Goal: Task Accomplishment & Management: Complete application form

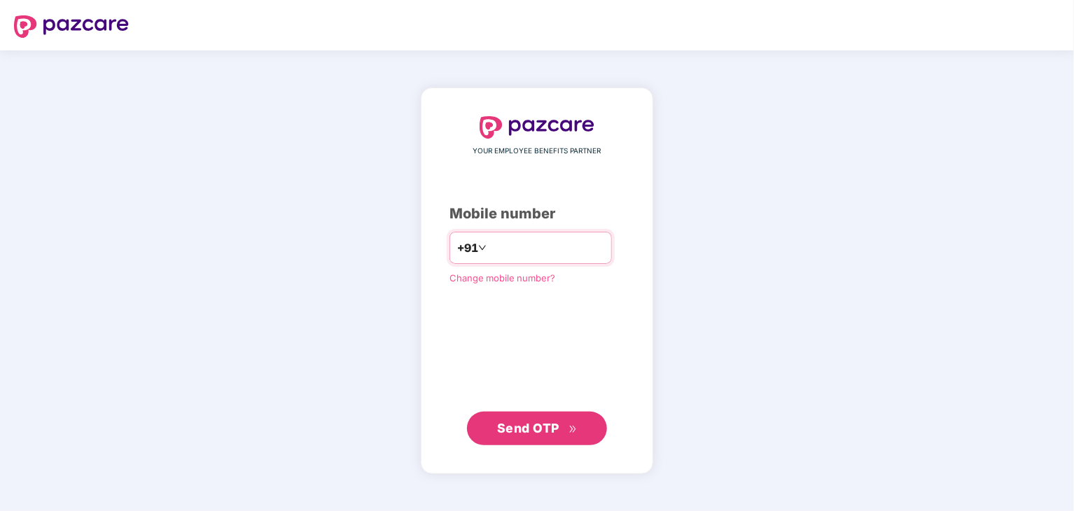
click at [510, 255] on input "number" at bounding box center [547, 248] width 115 height 22
type input "**********"
click at [524, 426] on span "Send OTP" at bounding box center [528, 428] width 62 height 15
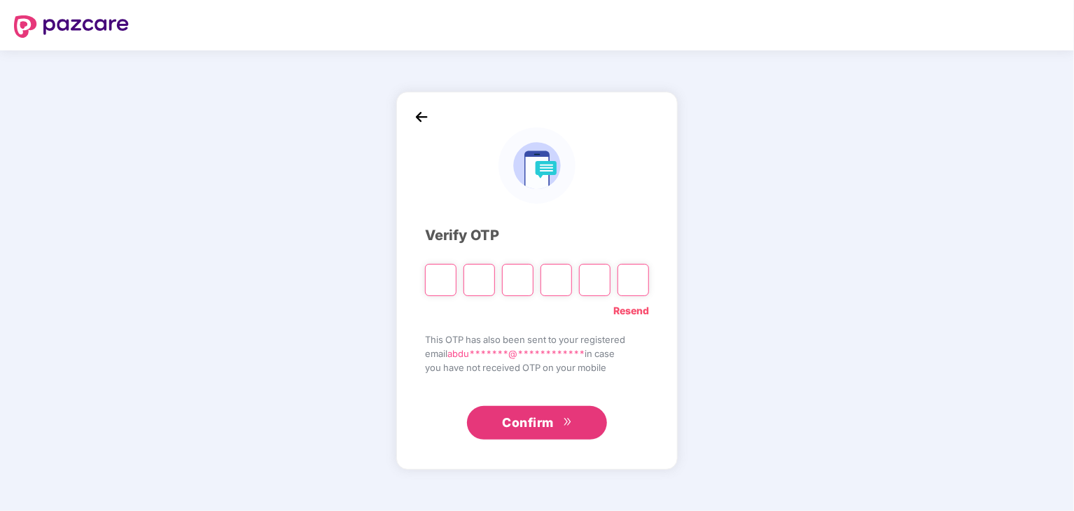
click at [440, 280] on input "Please enter verification code. Digit 1" at bounding box center [441, 280] width 32 height 32
paste input "*"
type input "*"
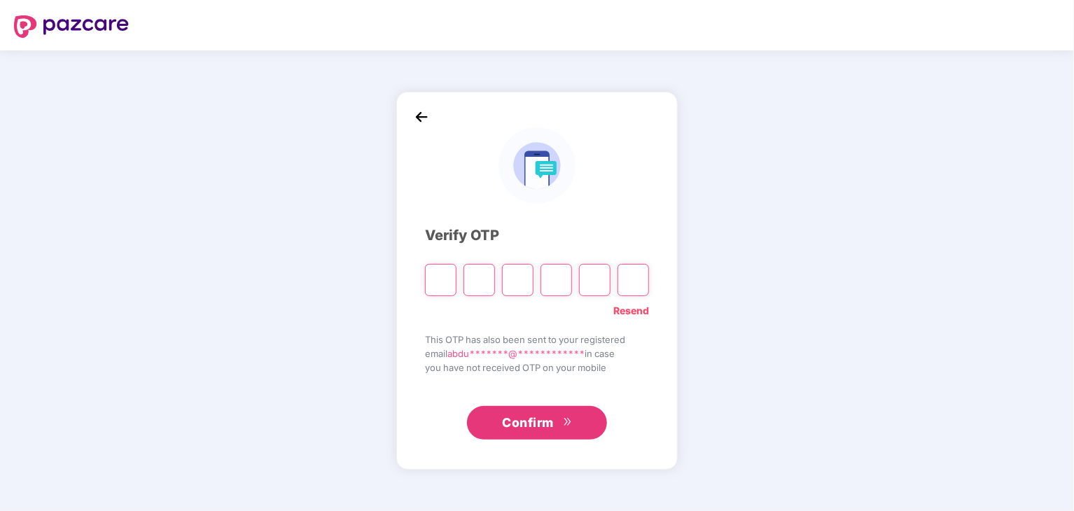
type input "*"
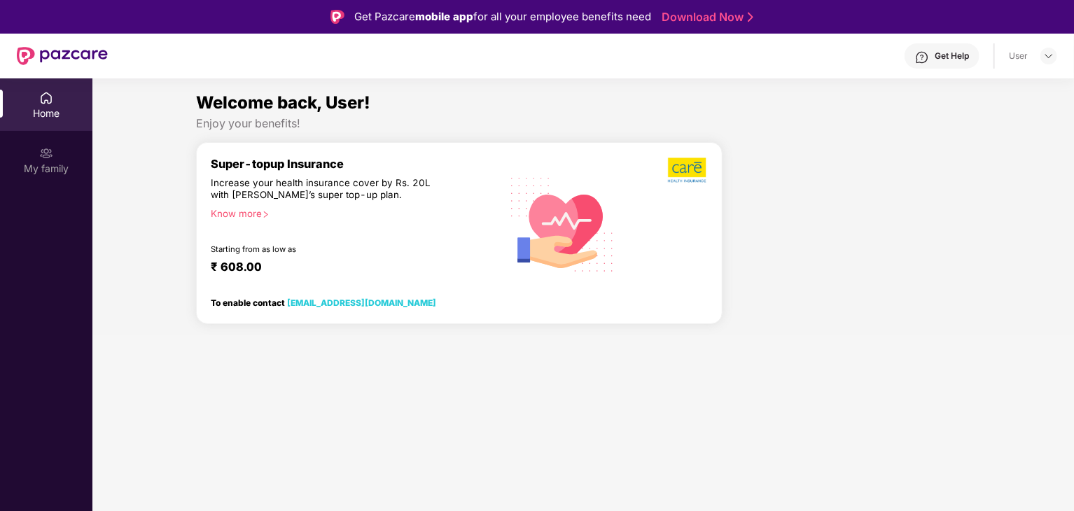
click at [252, 210] on div "Know more" at bounding box center [352, 213] width 282 height 10
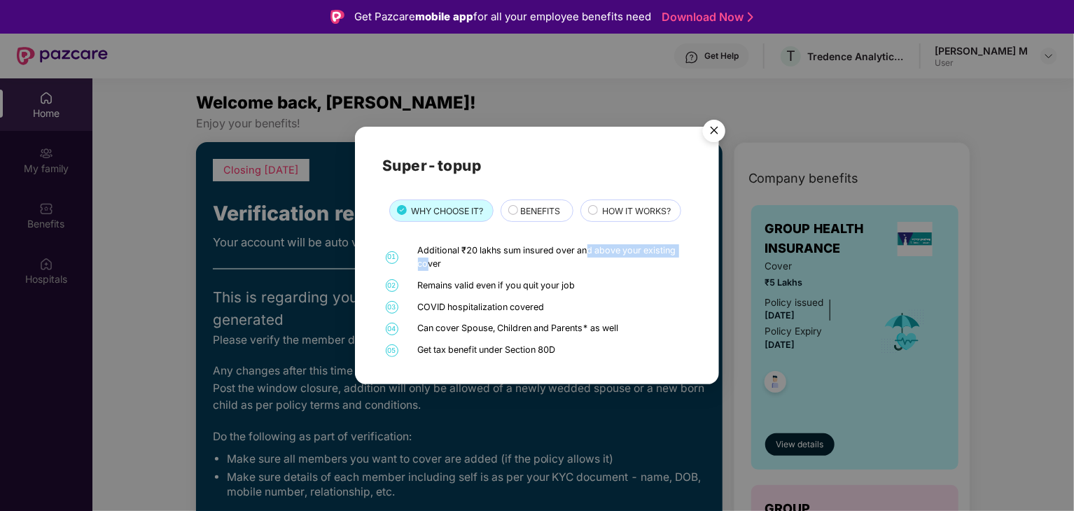
drag, startPoint x: 426, startPoint y: 261, endPoint x: 588, endPoint y: 253, distance: 162.0
click at [588, 253] on div "Additional ₹20 lakhs sum insured over and above your existing cover" at bounding box center [553, 257] width 271 height 27
click at [586, 253] on div "Additional ₹20 lakhs sum insured over and above your existing cover" at bounding box center [553, 257] width 271 height 27
drag, startPoint x: 417, startPoint y: 247, endPoint x: 574, endPoint y: 251, distance: 156.9
click at [574, 251] on div "01 Additional ₹20 lakhs sum insured over and above your existing cover" at bounding box center [537, 257] width 310 height 27
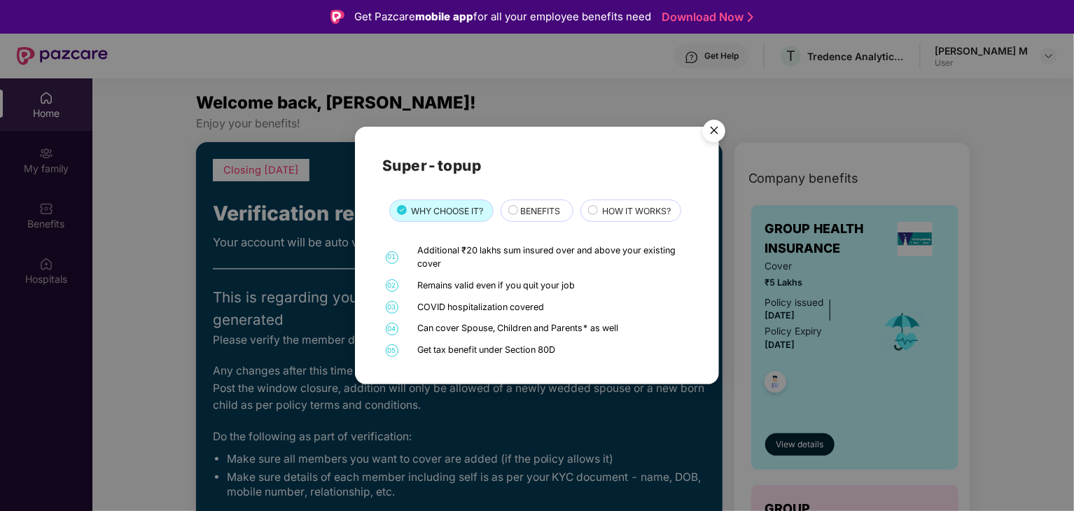
click at [525, 212] on span "BENEFITS" at bounding box center [540, 210] width 40 height 13
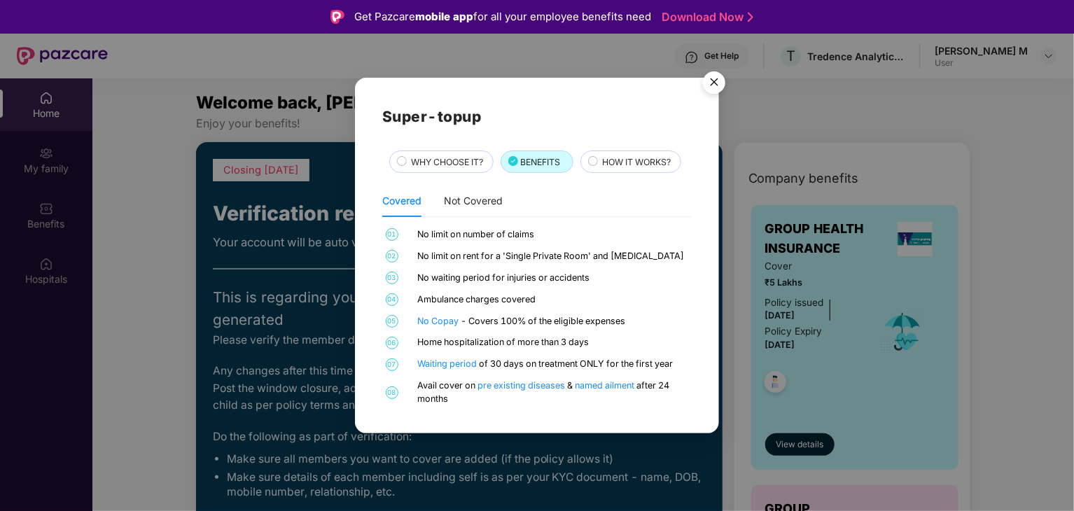
click at [422, 174] on div "Super-topup WHY CHOOSE IT? BENEFITS HOW IT WORKS? Covered Not Covered 01 No lim…" at bounding box center [537, 255] width 310 height 301
click at [428, 163] on span "WHY CHOOSE IT?" at bounding box center [448, 161] width 72 height 13
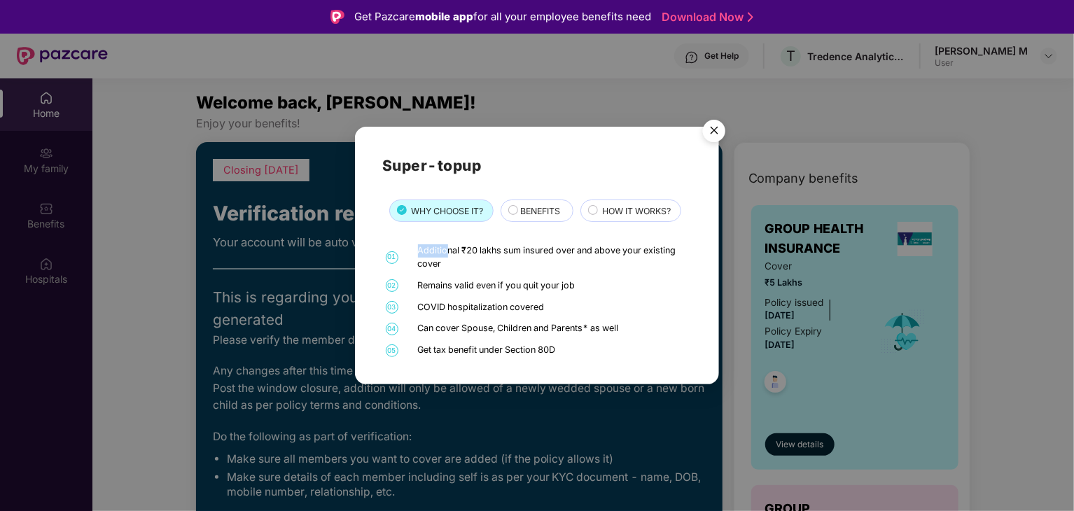
drag, startPoint x: 420, startPoint y: 252, endPoint x: 525, endPoint y: 236, distance: 106.3
click at [452, 251] on div "Additional ₹20 lakhs sum insured over and above your existing cover" at bounding box center [553, 257] width 271 height 27
click at [720, 130] on img "Close" at bounding box center [714, 132] width 39 height 39
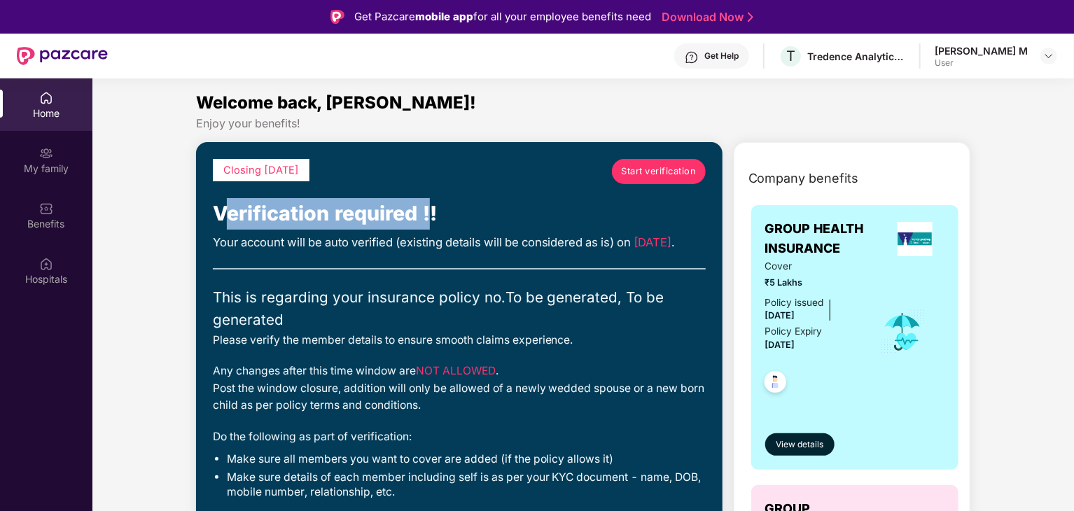
drag, startPoint x: 225, startPoint y: 211, endPoint x: 429, endPoint y: 212, distance: 203.1
click at [429, 212] on div "Verification required !!" at bounding box center [459, 214] width 493 height 32
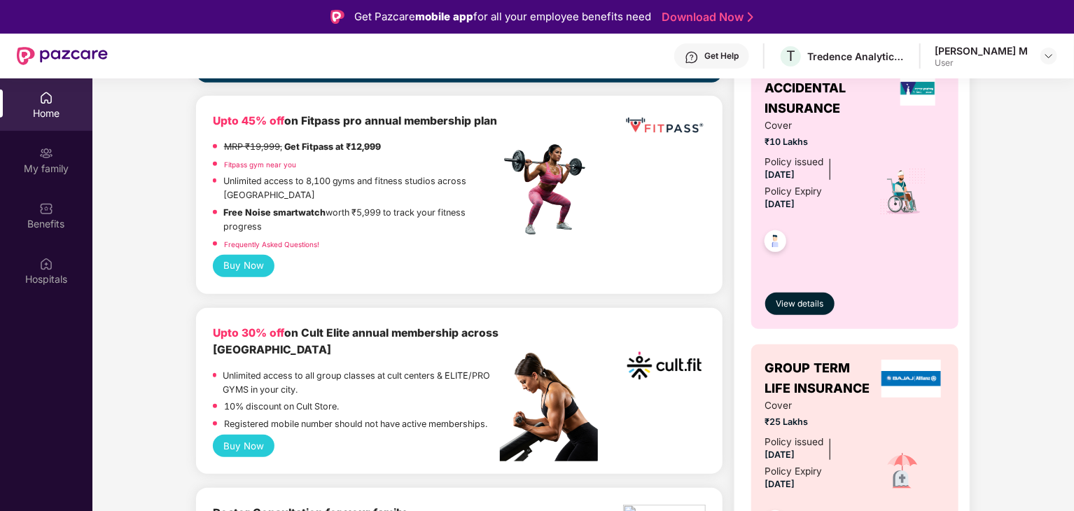
scroll to position [420, 0]
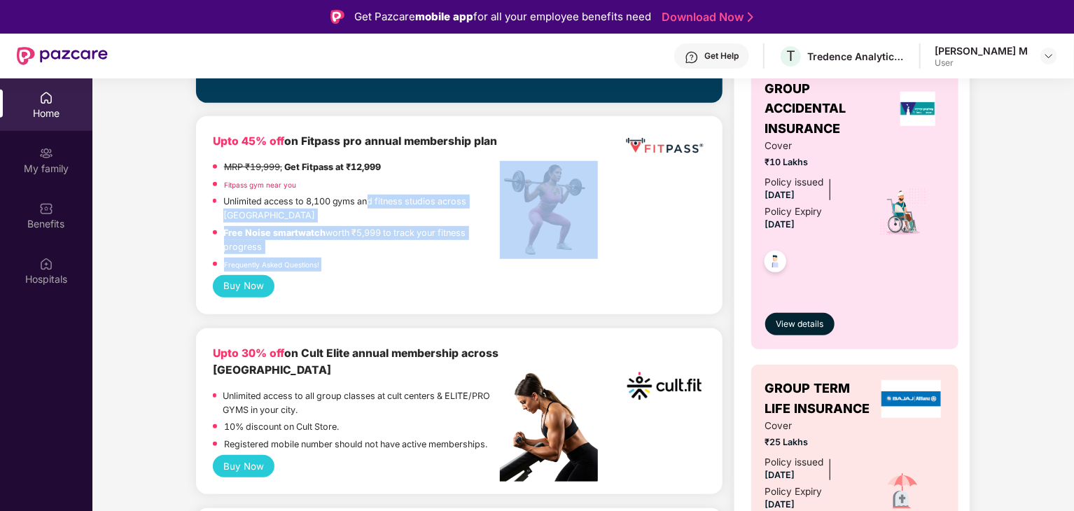
drag, startPoint x: 369, startPoint y: 239, endPoint x: 500, endPoint y: 237, distance: 131.0
click at [500, 237] on div "Upto 45% off on Fitpass pro annual membership plan MRP ₹19,999, Get Fitpass at …" at bounding box center [459, 203] width 493 height 141
click at [476, 252] on p "Free Noise smartwatch worth ₹5,999 to track your fitness progress" at bounding box center [362, 240] width 277 height 28
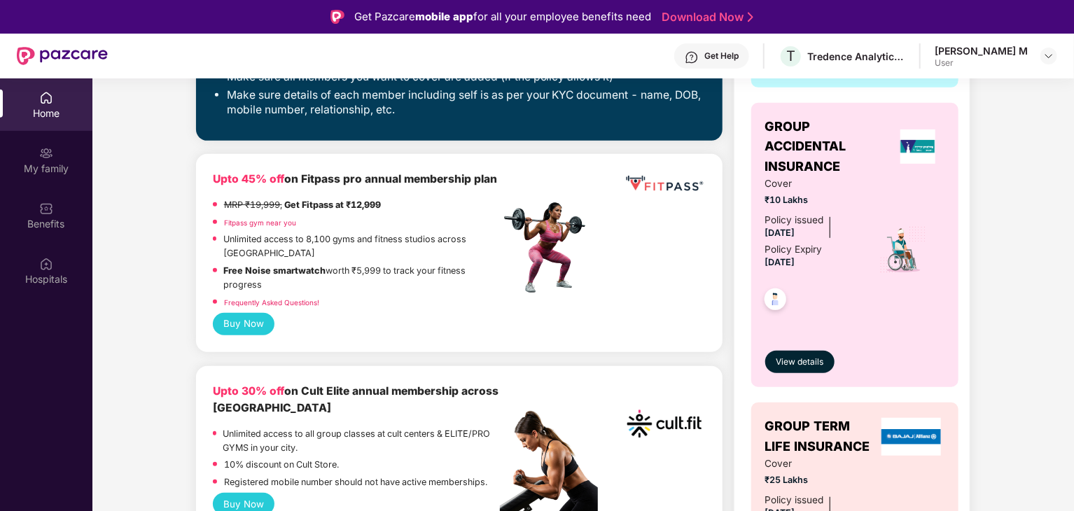
scroll to position [350, 0]
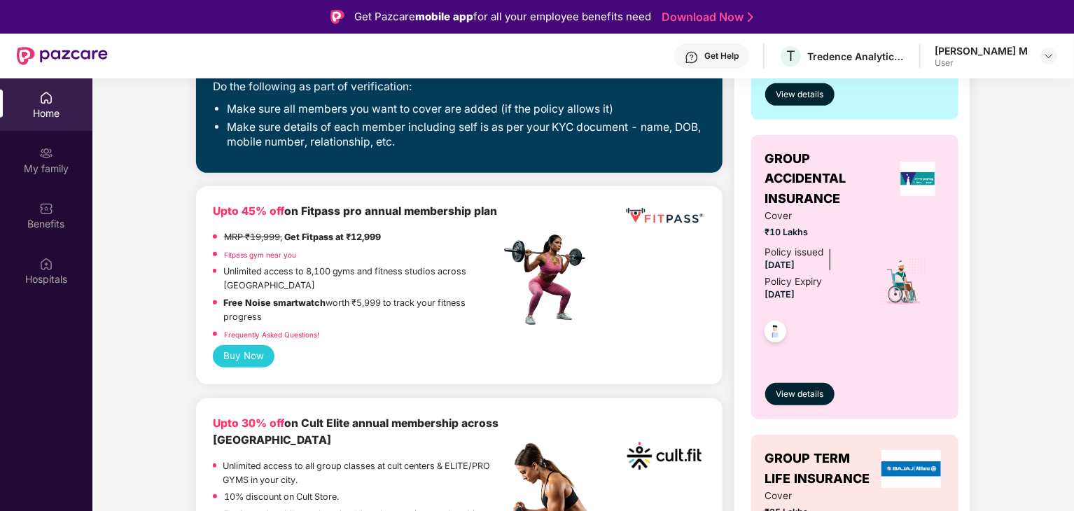
click at [279, 259] on link "Fitpass gym near you" at bounding box center [260, 255] width 72 height 8
click at [270, 259] on link "Fitpass gym near you" at bounding box center [260, 255] width 72 height 8
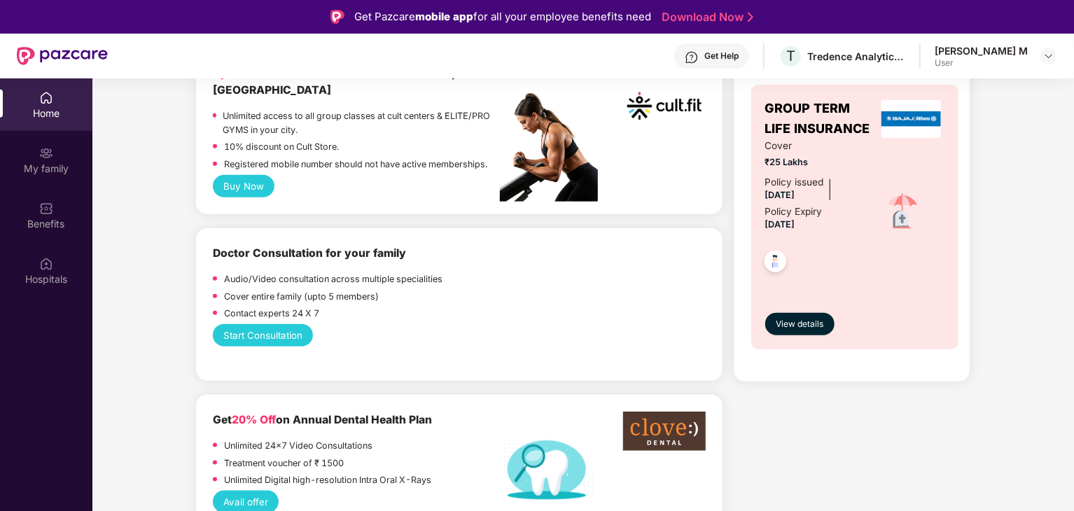
scroll to position [630, 0]
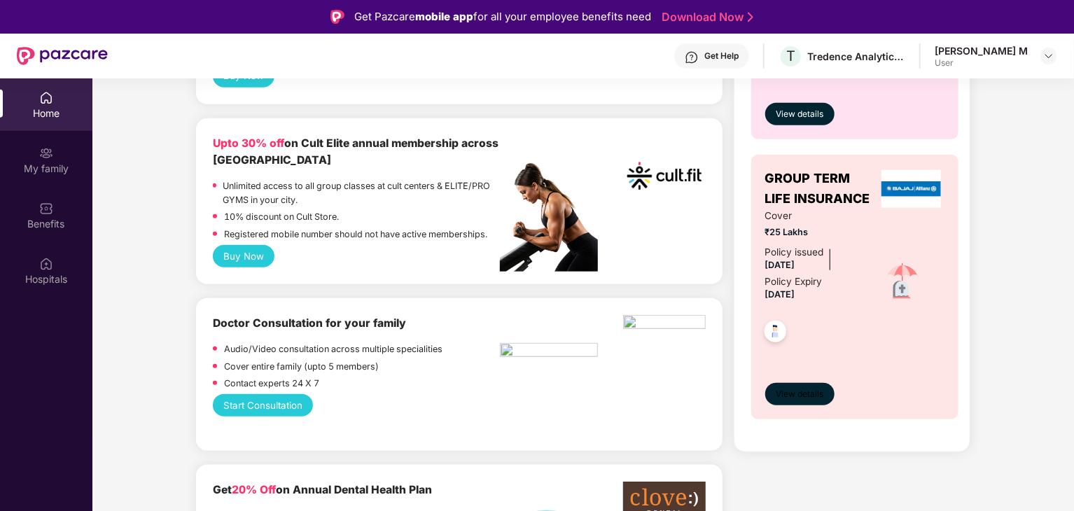
click at [791, 389] on span "View details" at bounding box center [800, 394] width 48 height 13
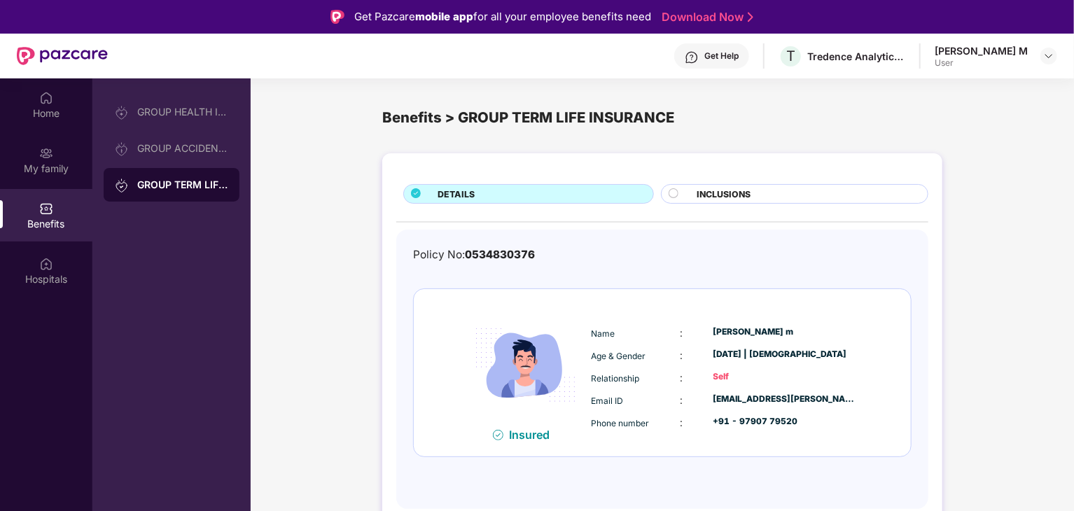
click at [683, 186] on div "INCLUSIONS" at bounding box center [795, 194] width 268 height 20
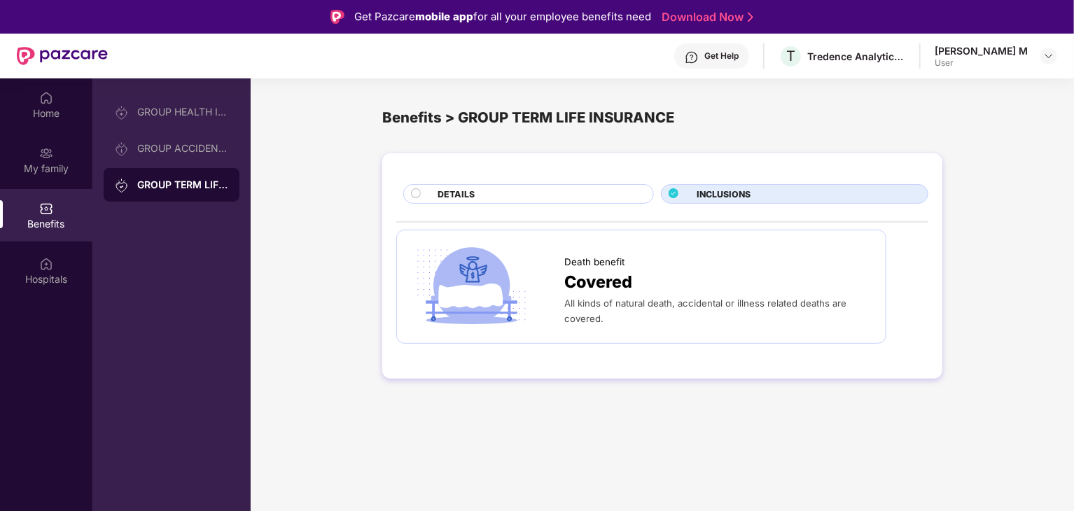
click at [532, 204] on div "DETAILS INCLUSIONS Death benefit Covered All kinds of natural death, accidental…" at bounding box center [662, 265] width 560 height 225
click at [438, 195] on span "DETAILS" at bounding box center [456, 194] width 37 height 13
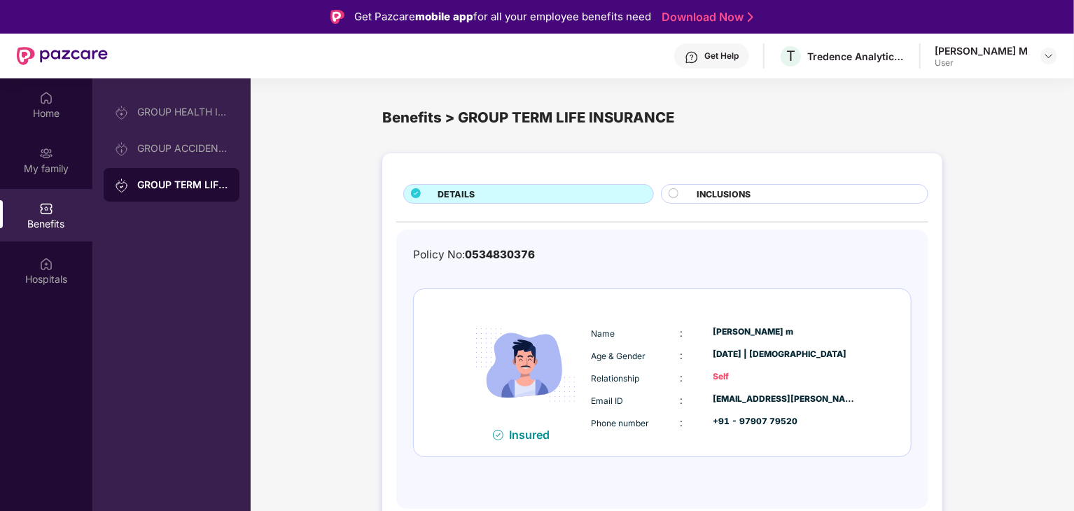
click at [411, 196] on icon at bounding box center [416, 193] width 10 height 10
click at [141, 157] on div "GROUP ACCIDENTAL INSURANCE" at bounding box center [172, 149] width 136 height 34
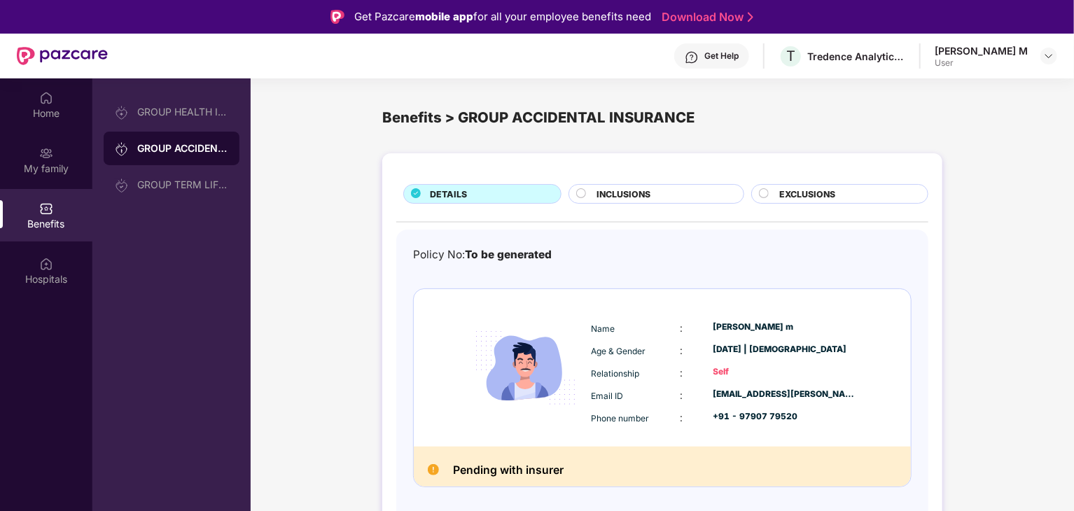
click at [587, 201] on div at bounding box center [582, 195] width 13 height 14
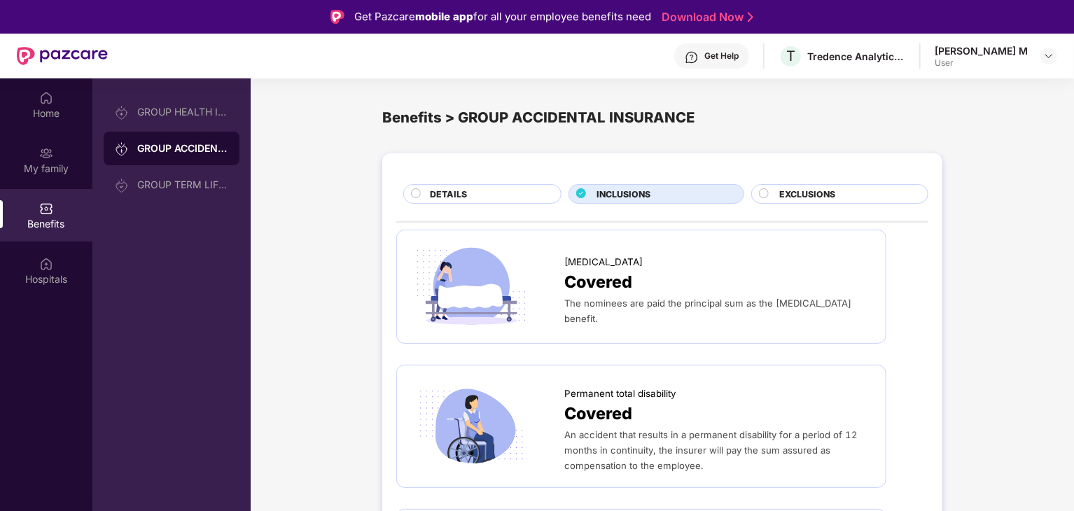
click at [780, 205] on div "DETAILS INCLUSIONS EXCLUSIONS [MEDICAL_DATA] Covered The nominees are paid the …" at bounding box center [662, 482] width 560 height 658
click at [783, 200] on span "EXCLUSIONS" at bounding box center [807, 194] width 56 height 13
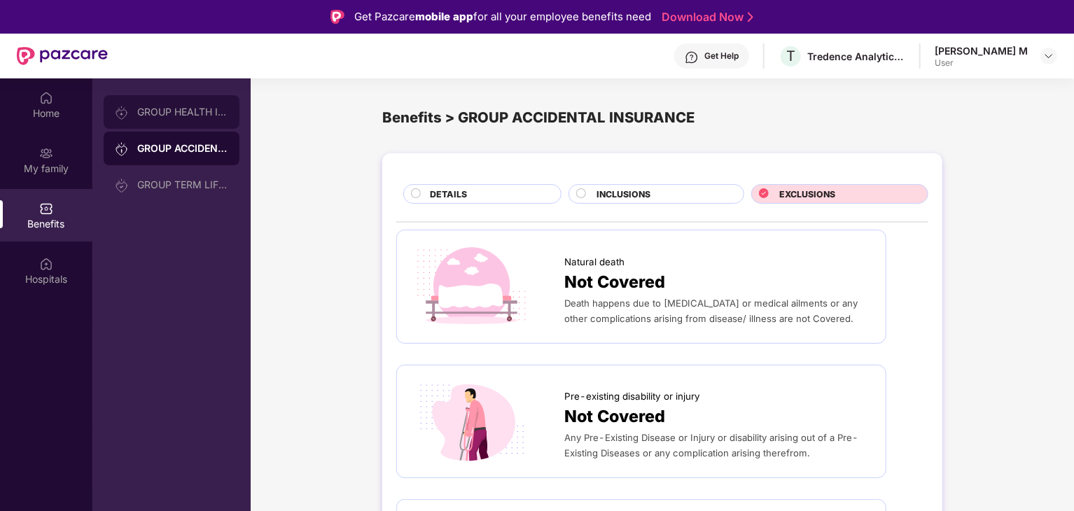
click at [201, 117] on div "GROUP HEALTH INSURANCE" at bounding box center [182, 111] width 91 height 11
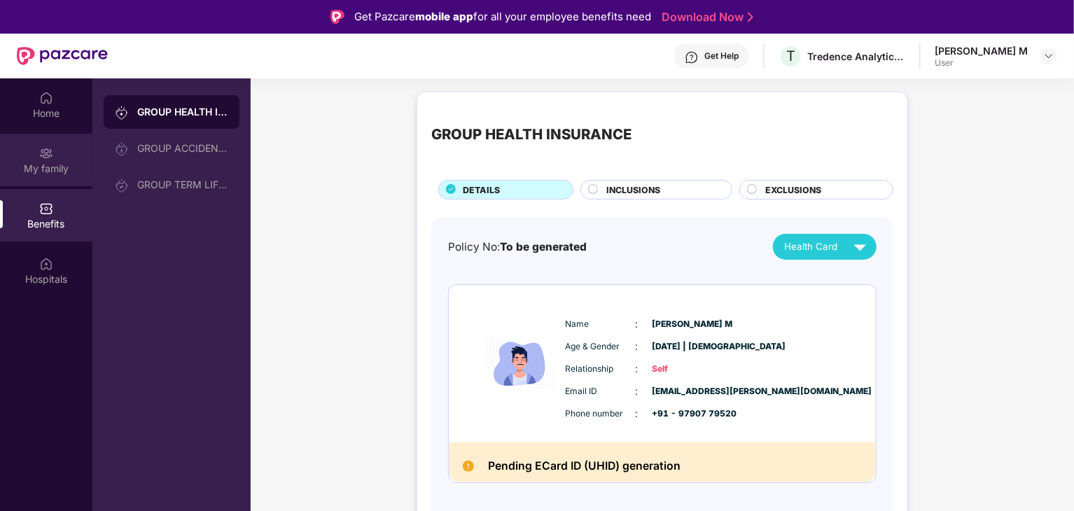
click at [61, 162] on div "My family" at bounding box center [46, 169] width 92 height 14
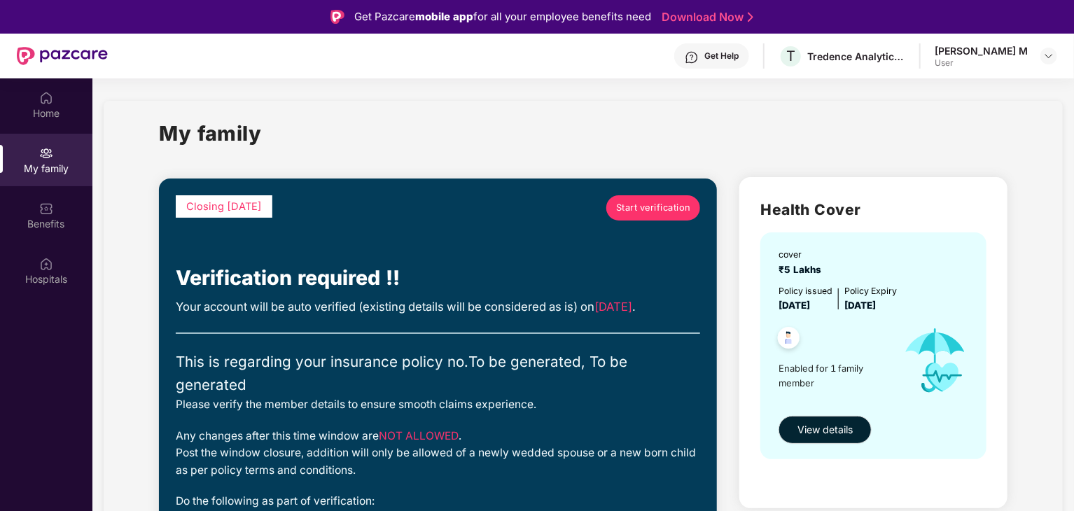
click at [636, 202] on span "Start verification" at bounding box center [653, 208] width 75 height 14
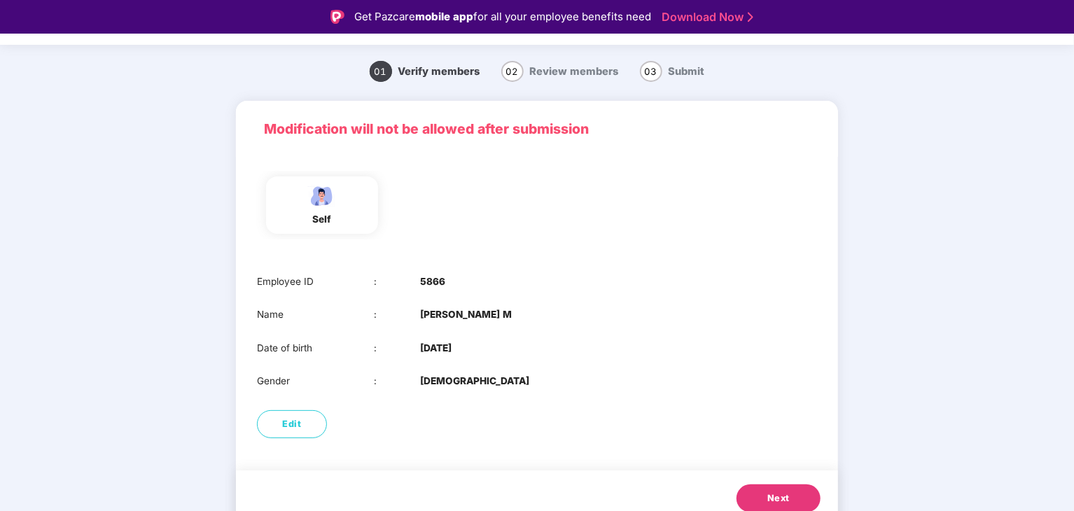
scroll to position [47, 0]
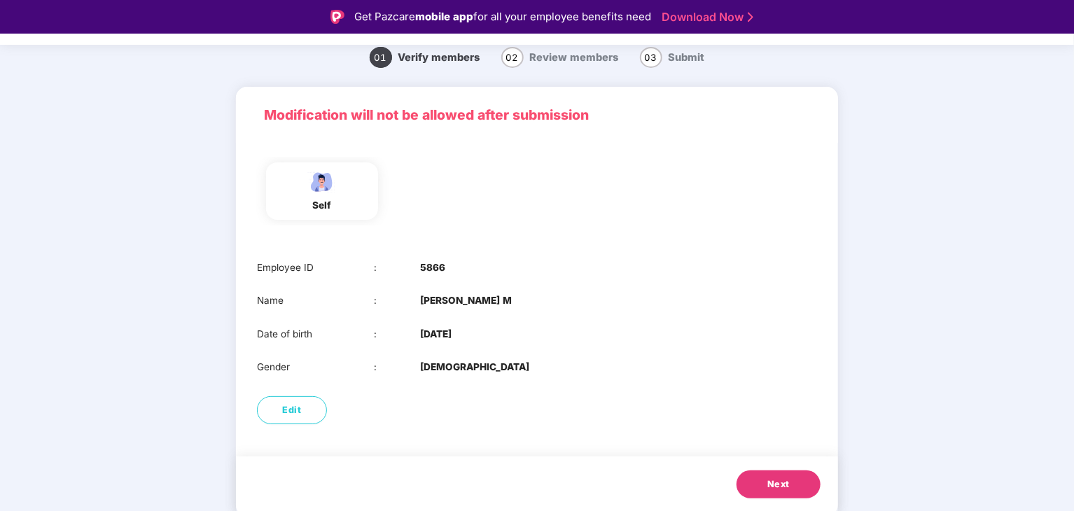
click at [768, 487] on span "Next" at bounding box center [779, 485] width 22 height 14
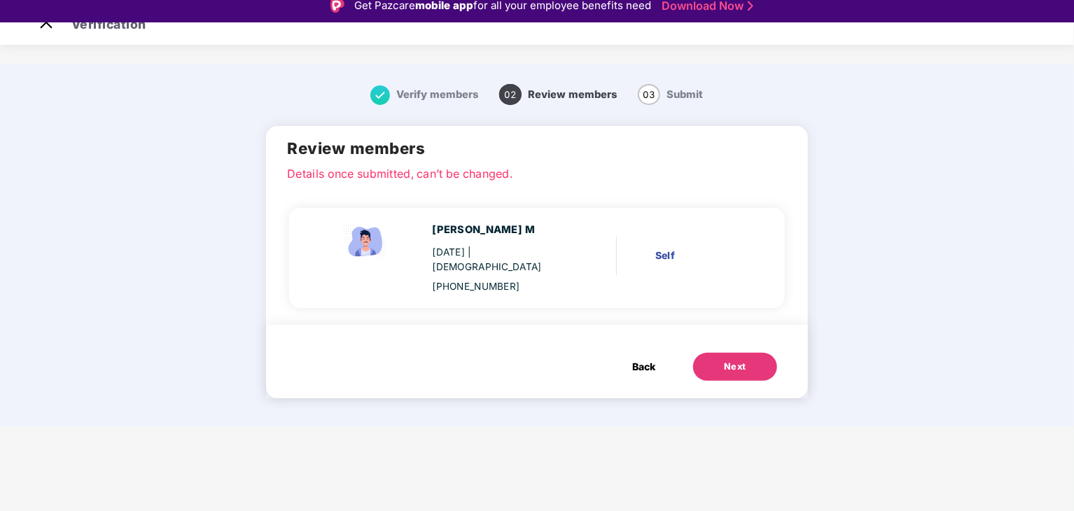
scroll to position [0, 0]
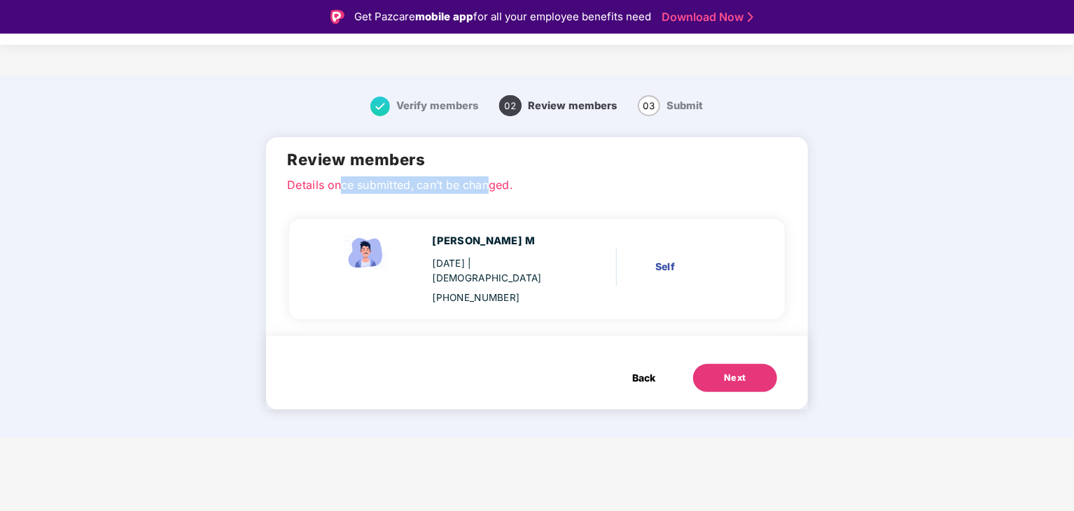
drag, startPoint x: 345, startPoint y: 188, endPoint x: 499, endPoint y: 184, distance: 154.1
click at [498, 184] on p "Details once submitted, can’t be changed." at bounding box center [536, 182] width 499 height 13
click at [549, 106] on span "Review members" at bounding box center [572, 105] width 89 height 13
click at [669, 259] on div "Self" at bounding box center [699, 266] width 88 height 15
click at [417, 286] on div "[PERSON_NAME] M [DATE] | [DEMOGRAPHIC_DATA] [PHONE_NUMBER]" at bounding box center [452, 269] width 266 height 72
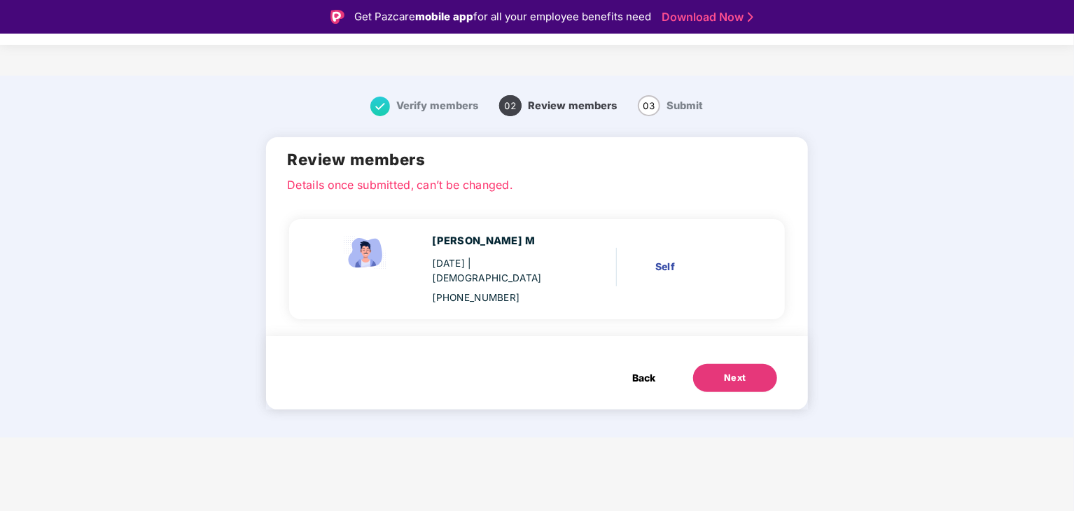
drag, startPoint x: 394, startPoint y: 187, endPoint x: 410, endPoint y: 186, distance: 16.2
click at [394, 187] on p "Details once submitted, can’t be changed." at bounding box center [536, 182] width 499 height 13
click at [425, 183] on p "Details once submitted, can’t be changed." at bounding box center [536, 182] width 499 height 13
click at [640, 370] on span "Back" at bounding box center [643, 377] width 23 height 15
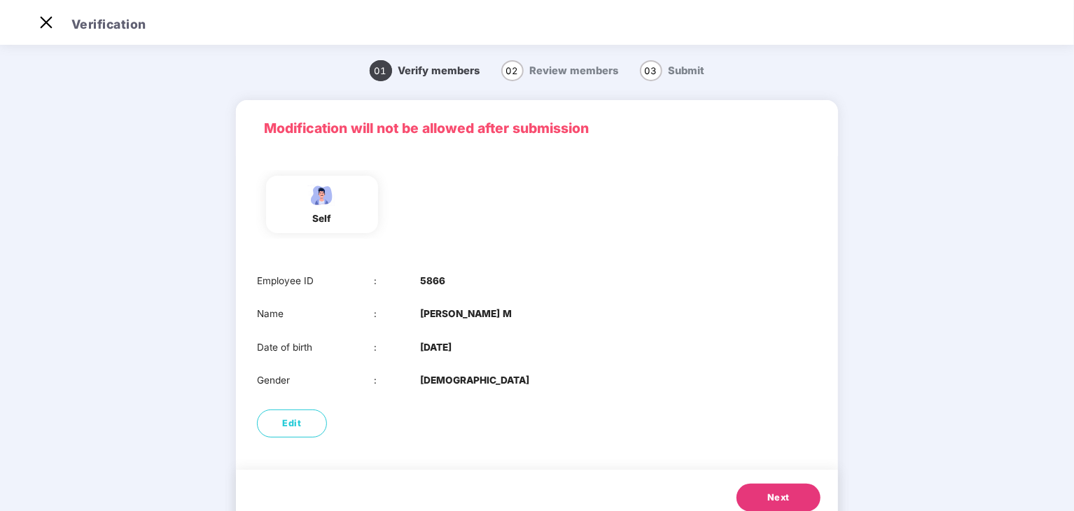
scroll to position [47, 0]
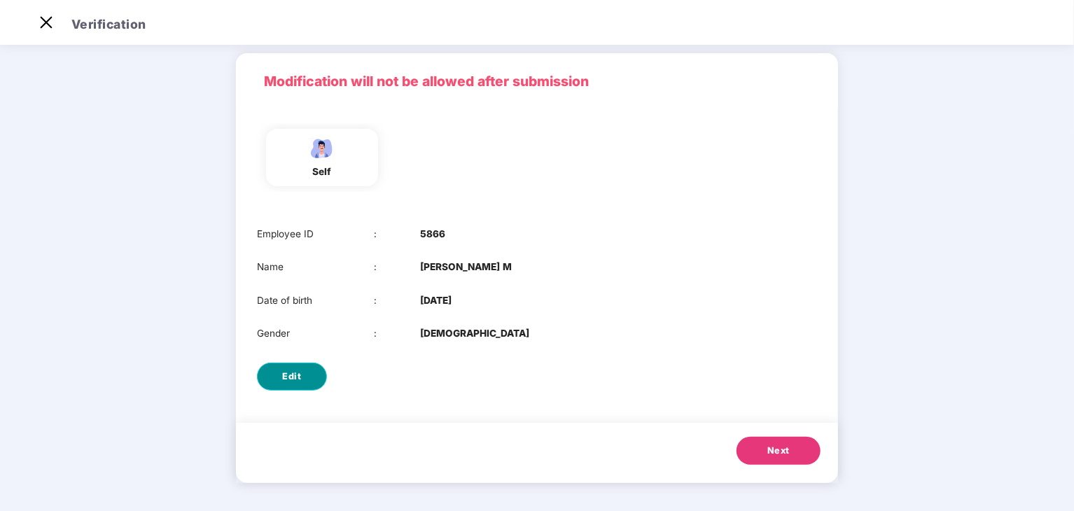
click at [314, 381] on button "Edit" at bounding box center [292, 377] width 70 height 28
select select "****"
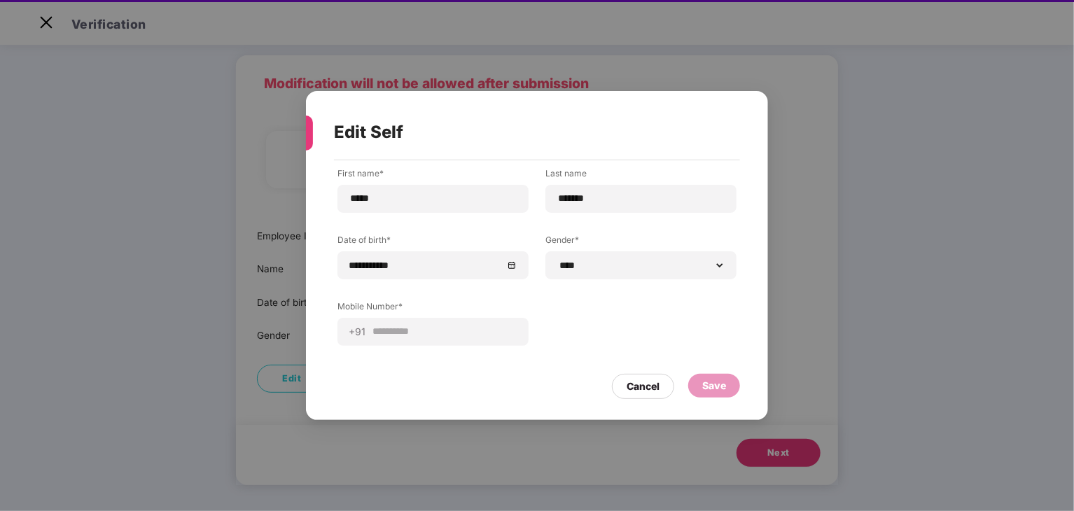
scroll to position [34, 0]
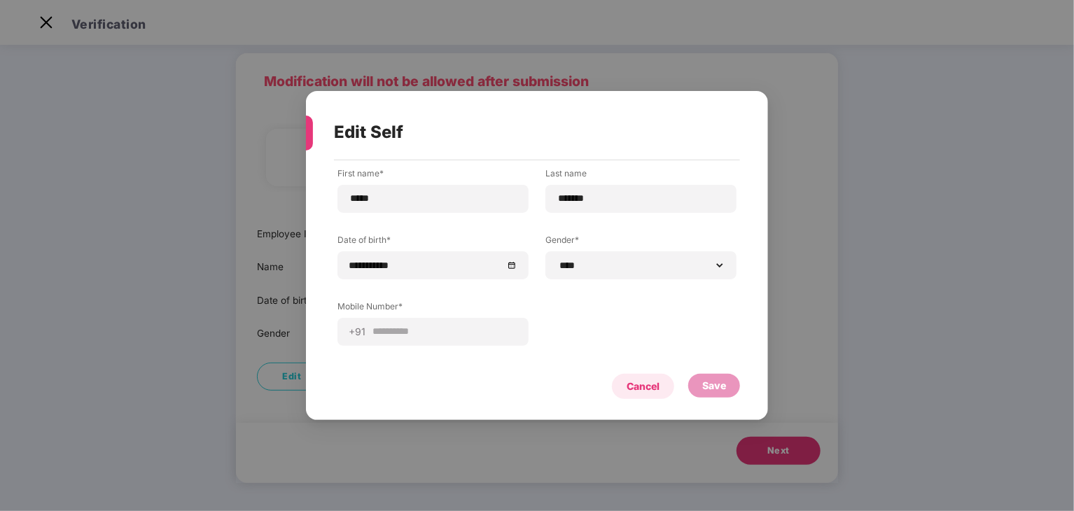
click at [658, 382] on div "Cancel" at bounding box center [643, 386] width 33 height 15
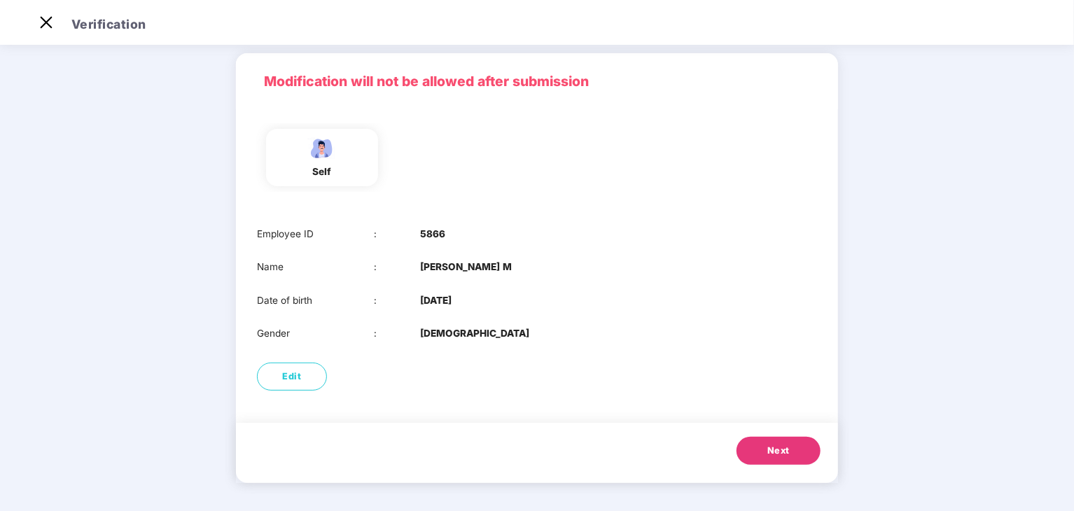
scroll to position [0, 0]
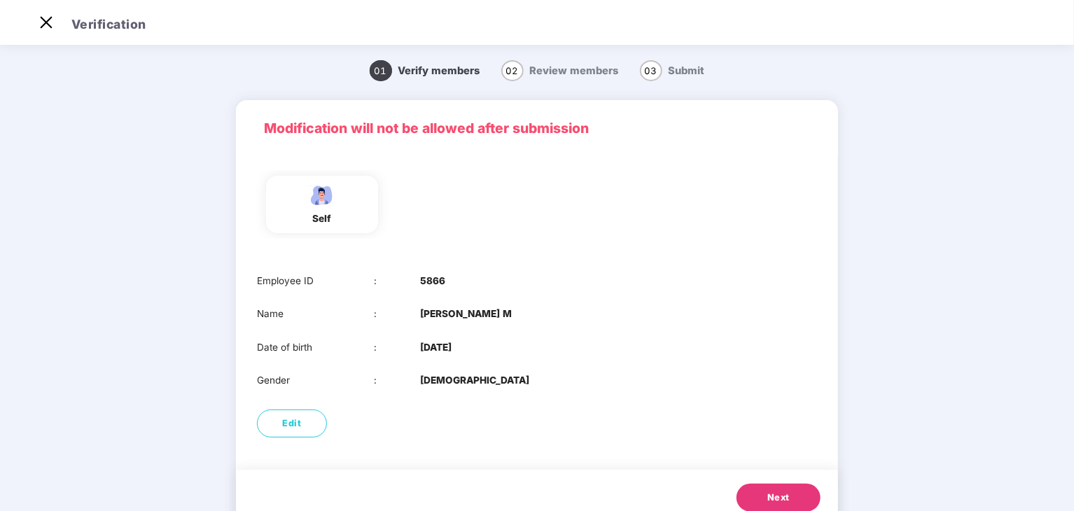
click at [763, 493] on button "Next" at bounding box center [779, 498] width 84 height 28
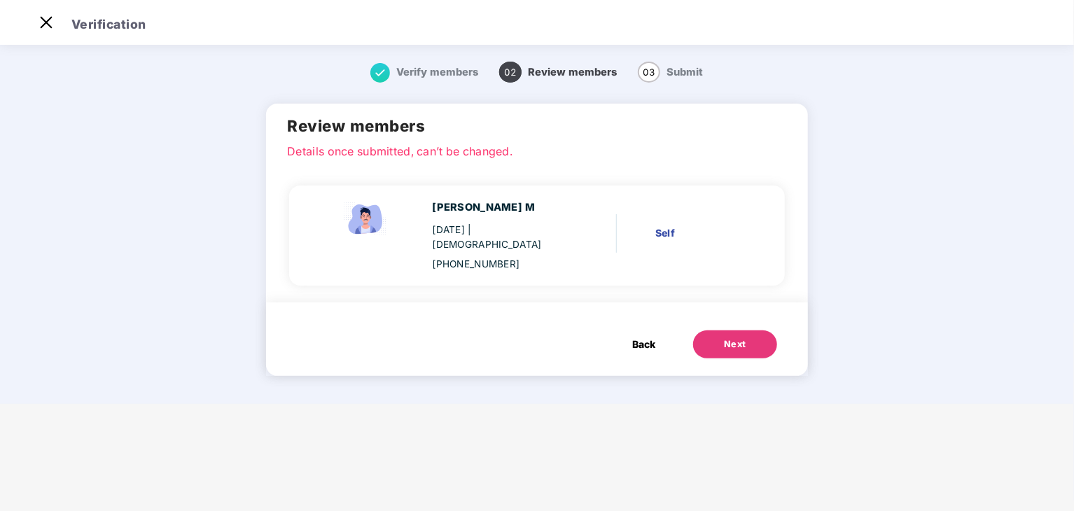
click at [715, 331] on button "Next" at bounding box center [735, 345] width 84 height 28
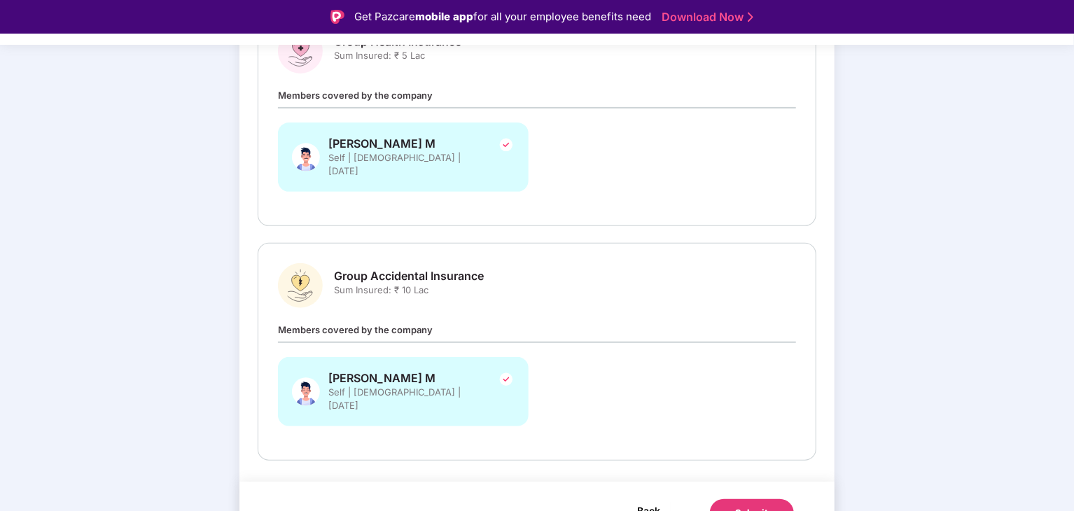
click at [646, 502] on span "Back" at bounding box center [648, 511] width 23 height 18
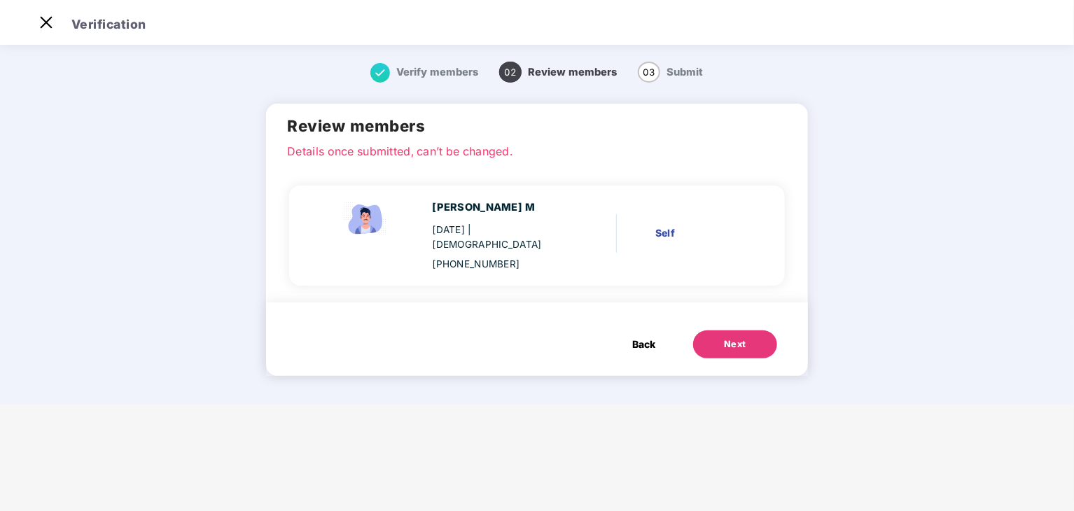
click at [653, 338] on button "Back" at bounding box center [643, 345] width 51 height 28
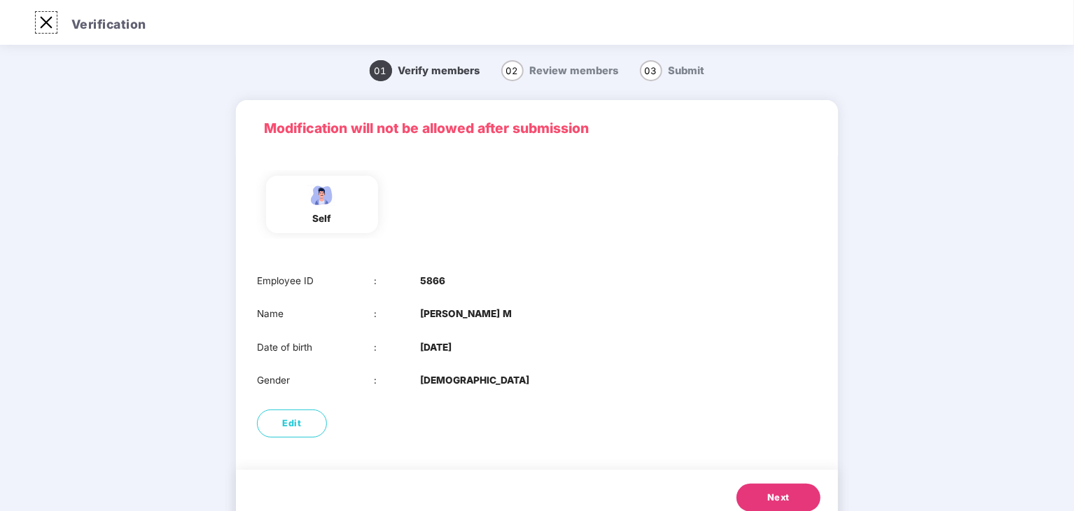
click at [44, 20] on img at bounding box center [46, 22] width 22 height 22
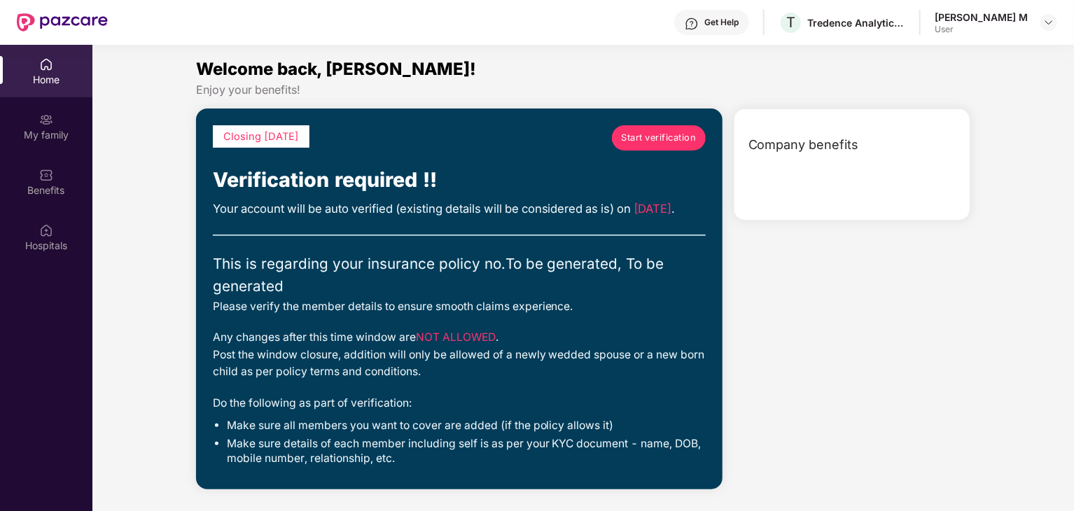
scroll to position [78, 0]
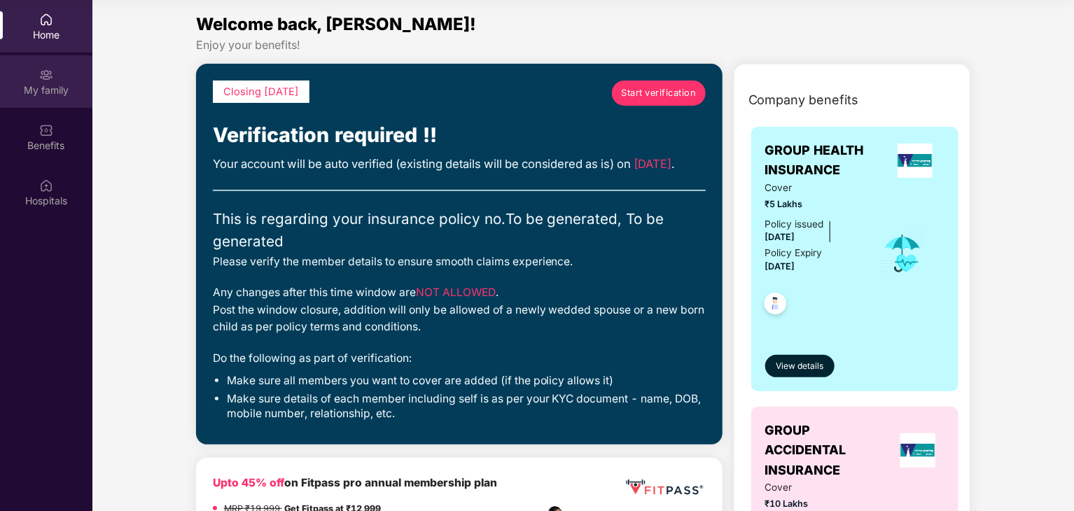
click at [75, 99] on div "My family" at bounding box center [46, 81] width 92 height 53
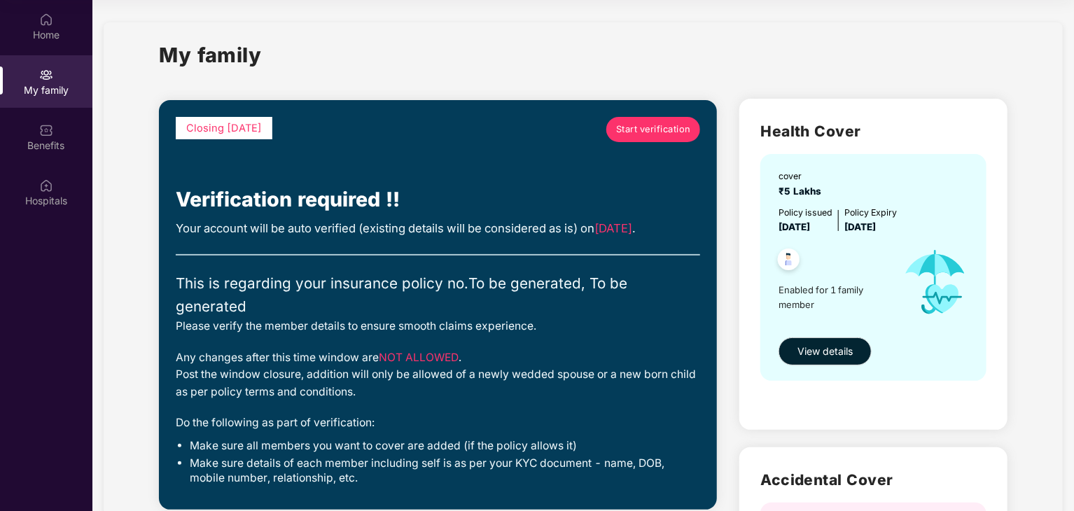
drag, startPoint x: 185, startPoint y: 221, endPoint x: 403, endPoint y: 366, distance: 261.6
click at [403, 366] on div "Closing [DATE] Start verification Verification required !! Your account will be…" at bounding box center [438, 305] width 525 height 376
click at [56, 171] on div "Hospitals" at bounding box center [46, 192] width 92 height 53
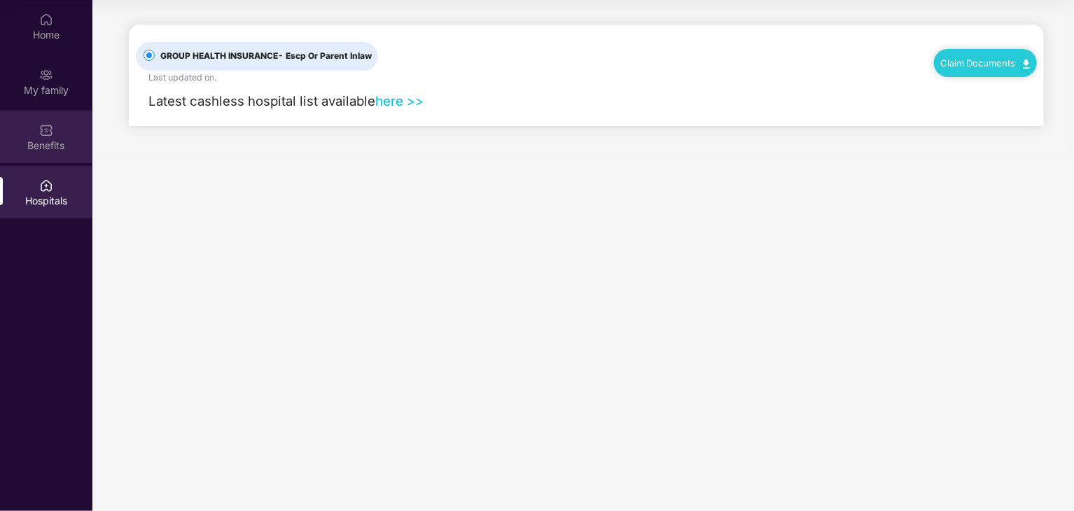
click at [55, 153] on div "Benefits" at bounding box center [46, 137] width 92 height 53
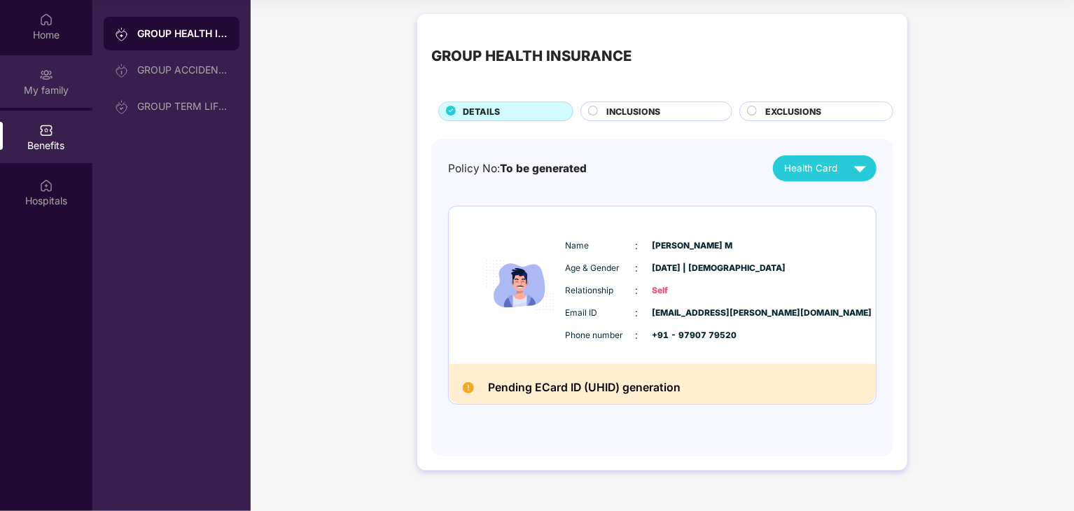
click at [57, 106] on div "My family" at bounding box center [46, 81] width 92 height 53
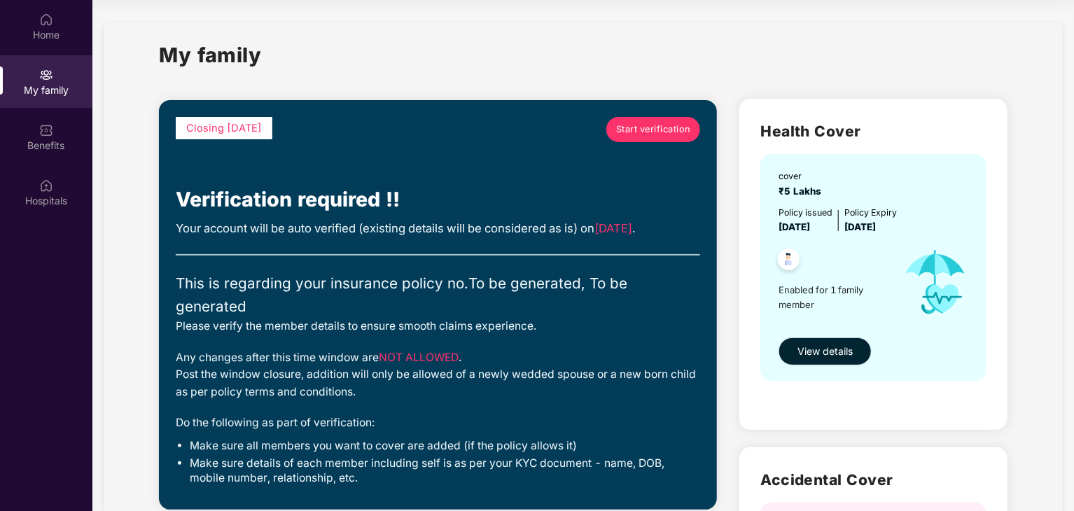
click at [819, 342] on button "View details" at bounding box center [825, 352] width 93 height 28
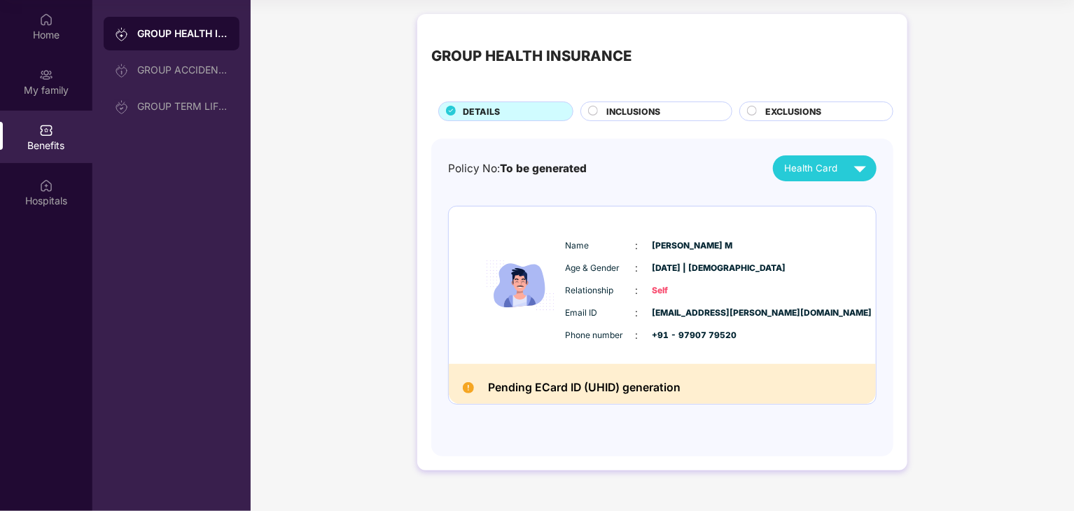
click at [599, 108] on div "INCLUSIONS" at bounding box center [661, 112] width 125 height 15
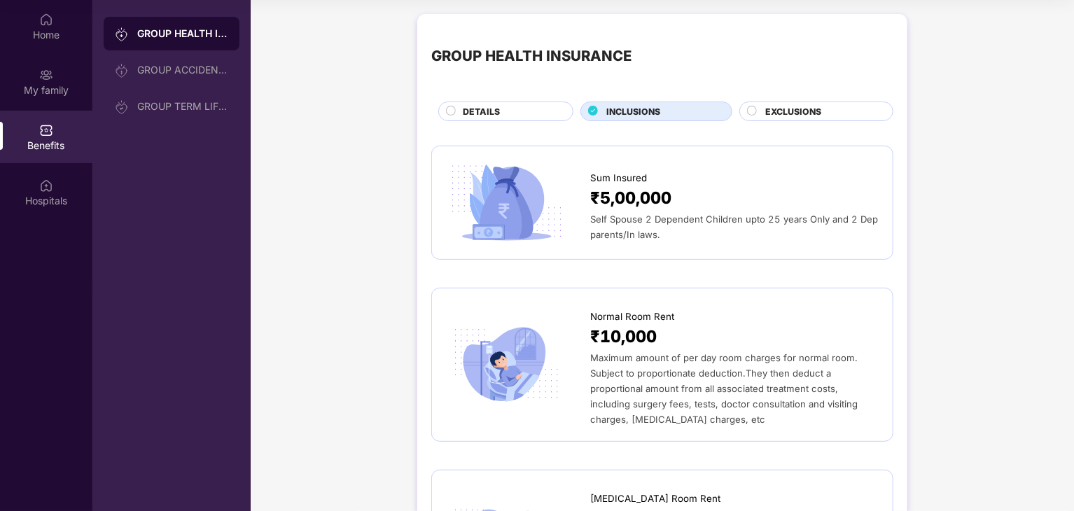
click at [751, 116] on div at bounding box center [752, 113] width 11 height 14
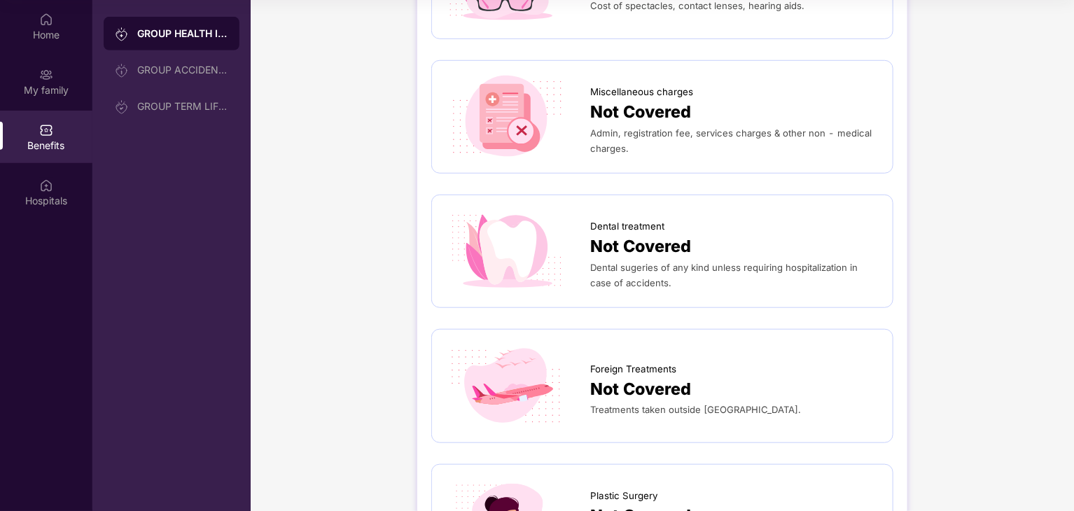
scroll to position [350, 0]
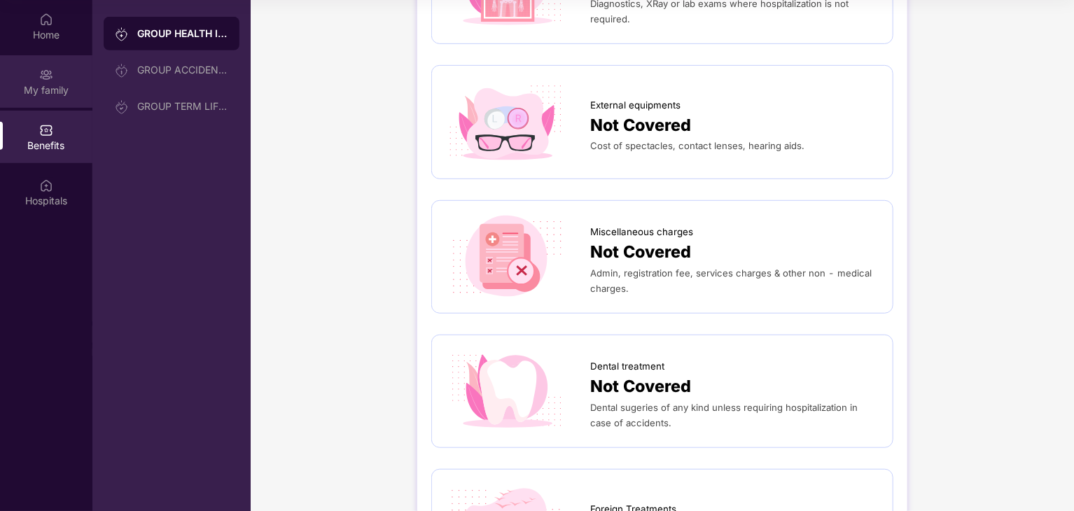
click at [37, 83] on div "My family" at bounding box center [46, 90] width 92 height 14
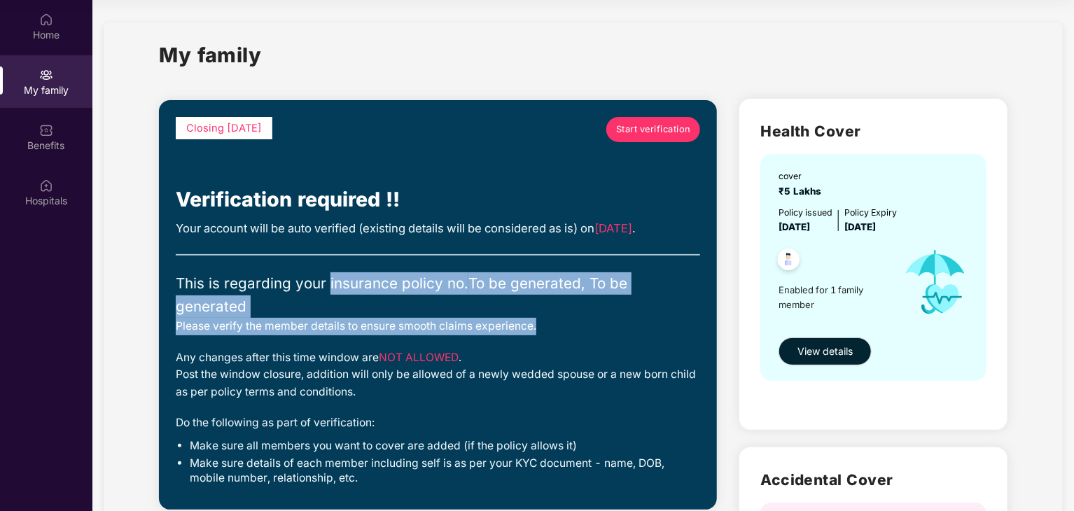
drag, startPoint x: 373, startPoint y: 294, endPoint x: 563, endPoint y: 308, distance: 190.3
click at [563, 308] on div "Closing [DATE] Start verification Verification required !! Your account will be…" at bounding box center [438, 305] width 525 height 376
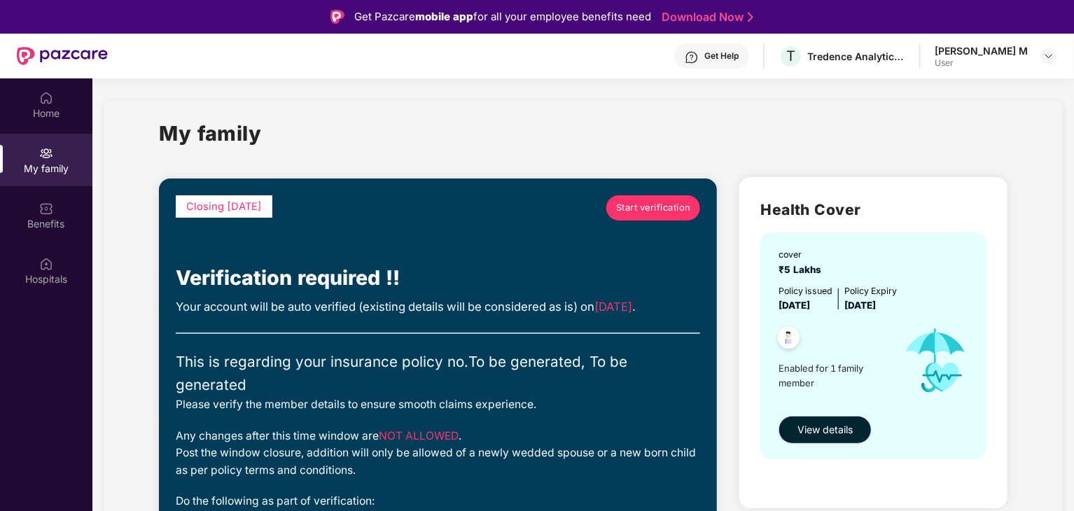
click at [1040, 49] on div "[PERSON_NAME] M User" at bounding box center [996, 56] width 123 height 25
click at [1041, 55] on div at bounding box center [1049, 56] width 17 height 17
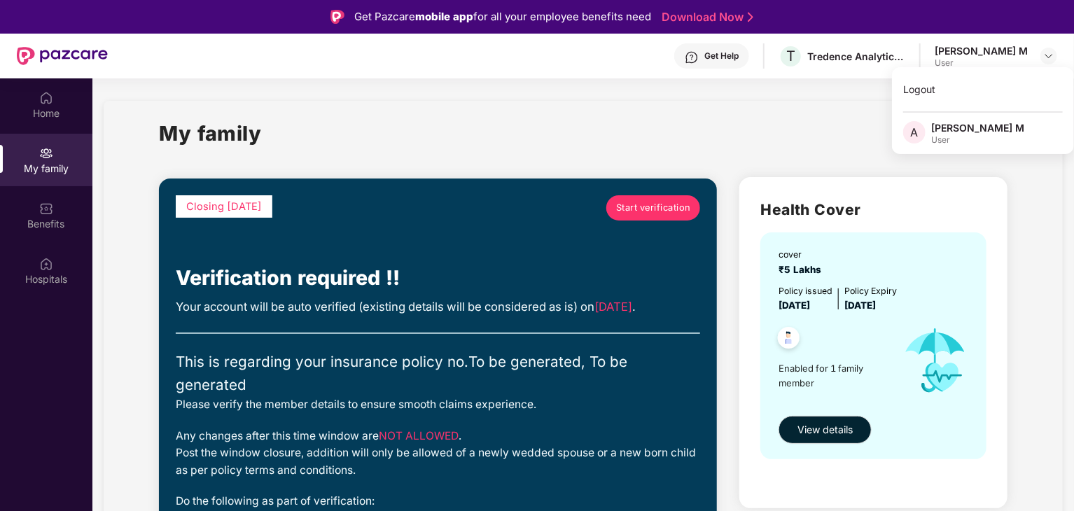
click at [944, 147] on div "Logout A [PERSON_NAME] M User" at bounding box center [983, 110] width 182 height 87
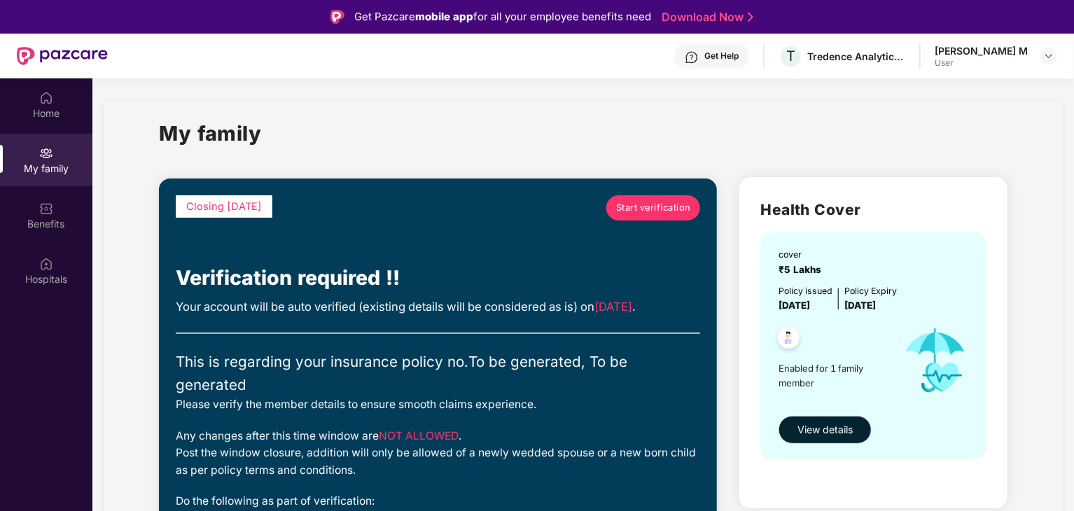
click at [938, 133] on div "My family" at bounding box center [583, 142] width 849 height 48
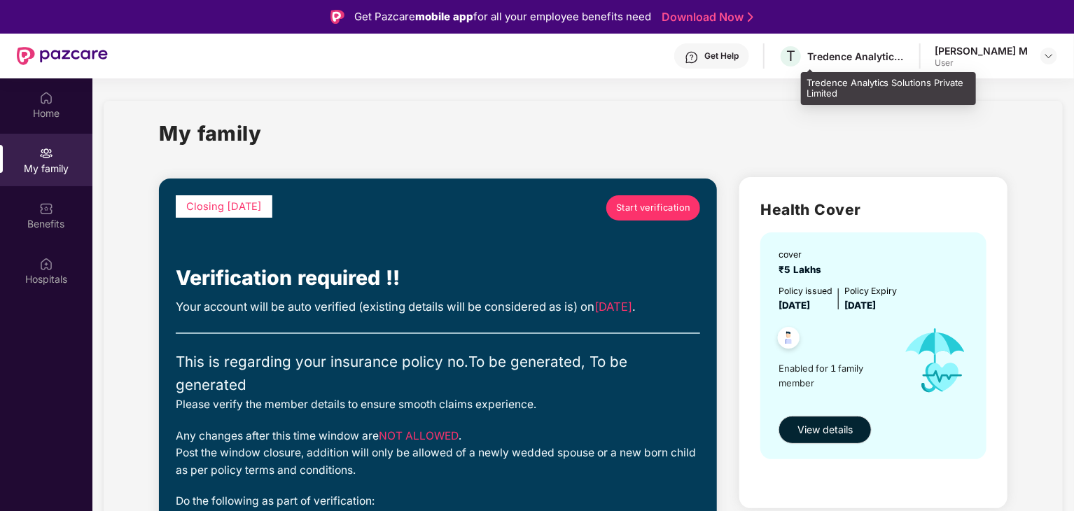
click at [860, 61] on div "Tredence Analytics Solutions Private Limited" at bounding box center [856, 56] width 98 height 13
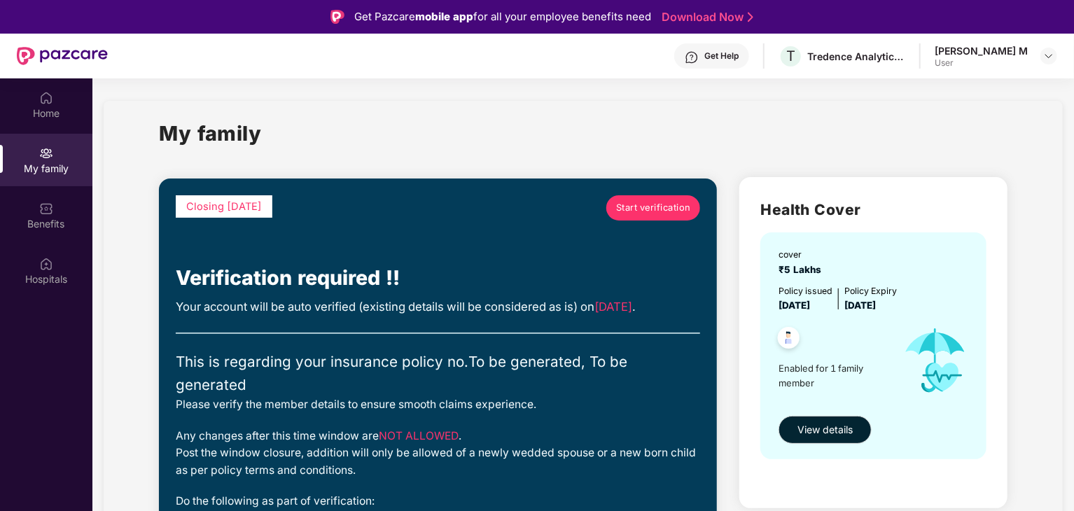
click at [661, 195] on link "Start verification" at bounding box center [653, 207] width 94 height 25
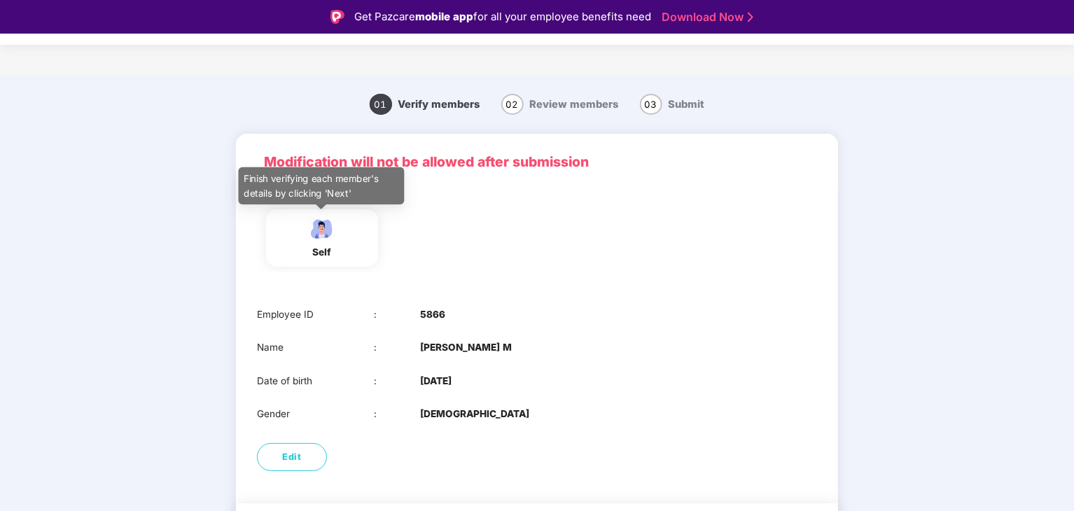
click at [318, 235] on img at bounding box center [322, 228] width 35 height 25
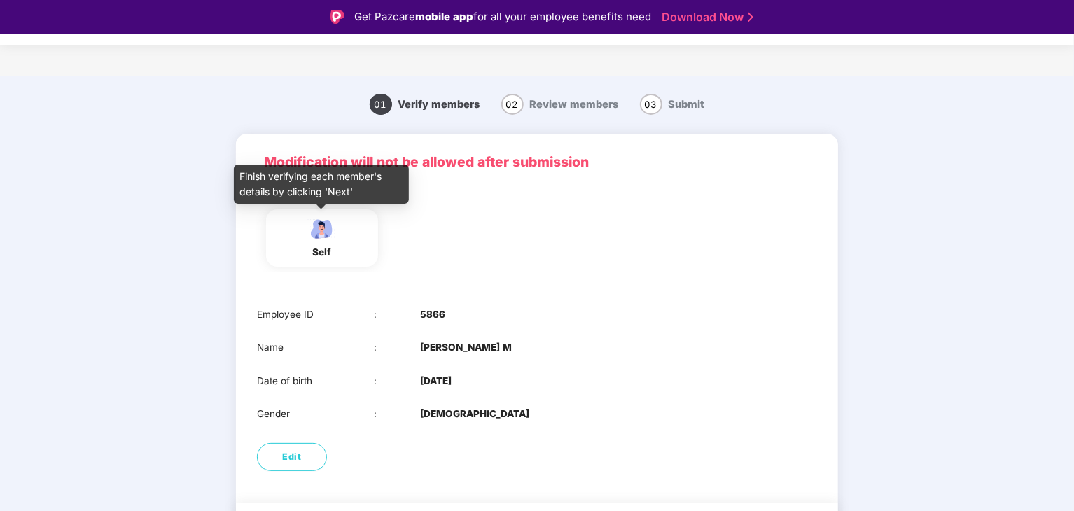
click at [322, 229] on img at bounding box center [322, 228] width 35 height 25
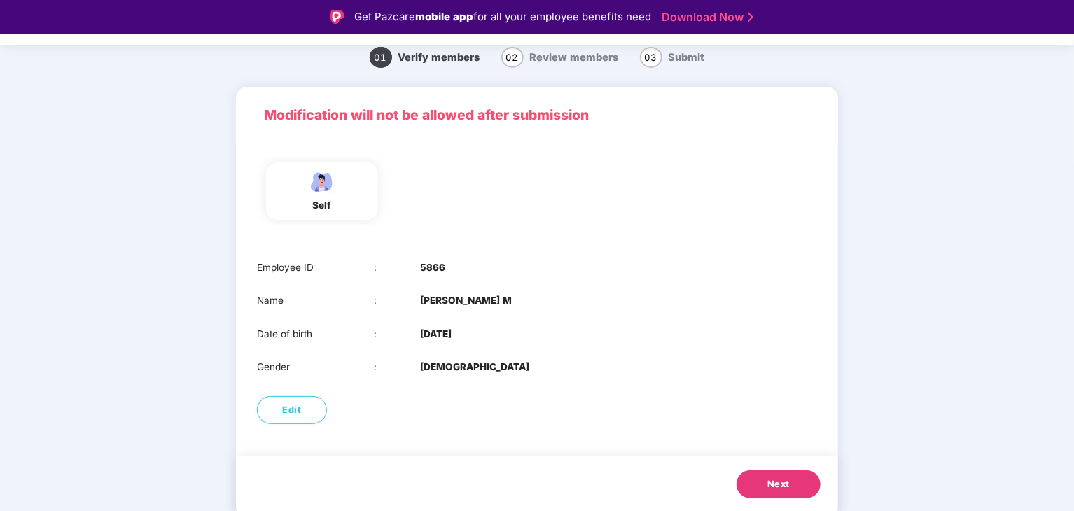
click at [789, 494] on button "Next" at bounding box center [779, 485] width 84 height 28
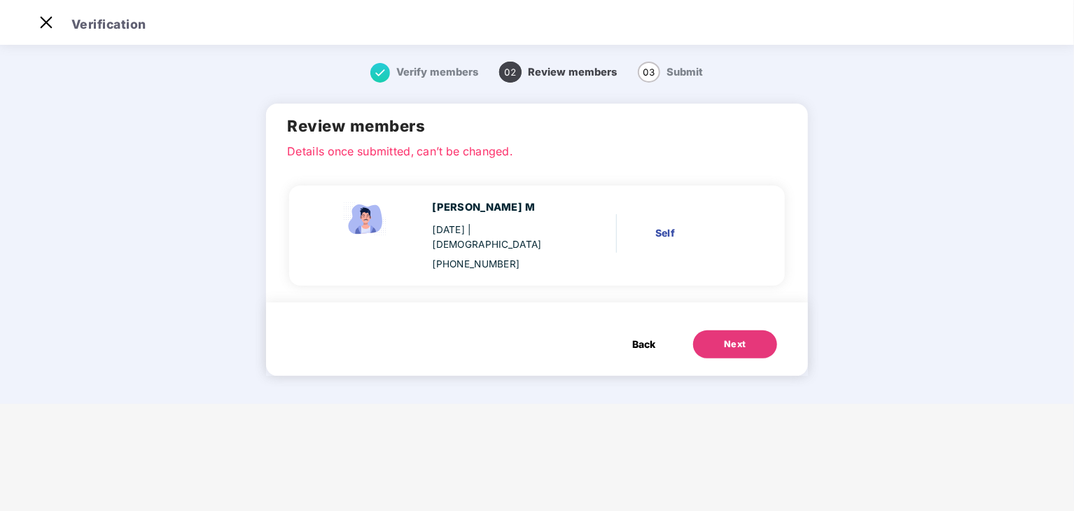
scroll to position [0, 0]
click at [726, 338] on div "Next" at bounding box center [735, 345] width 22 height 14
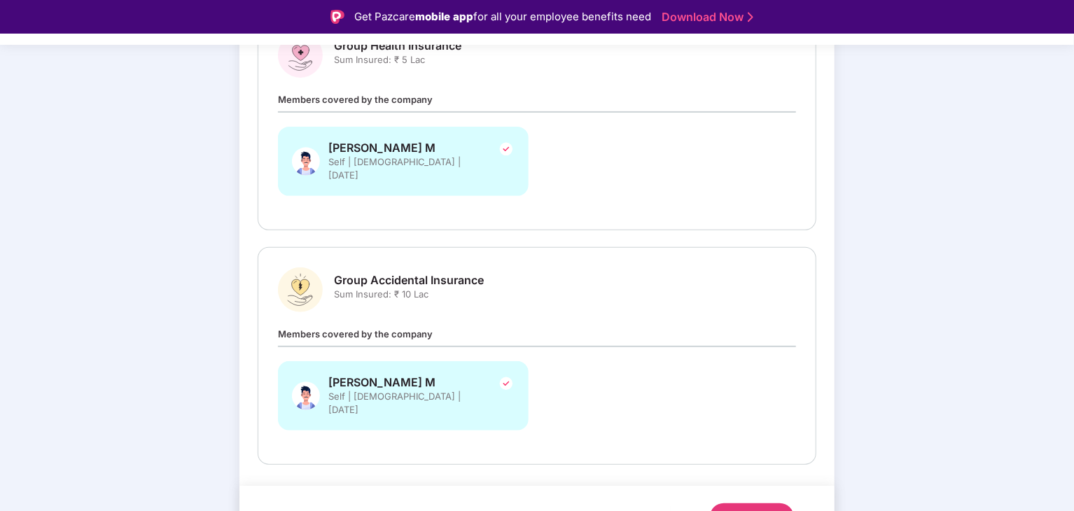
scroll to position [235, 0]
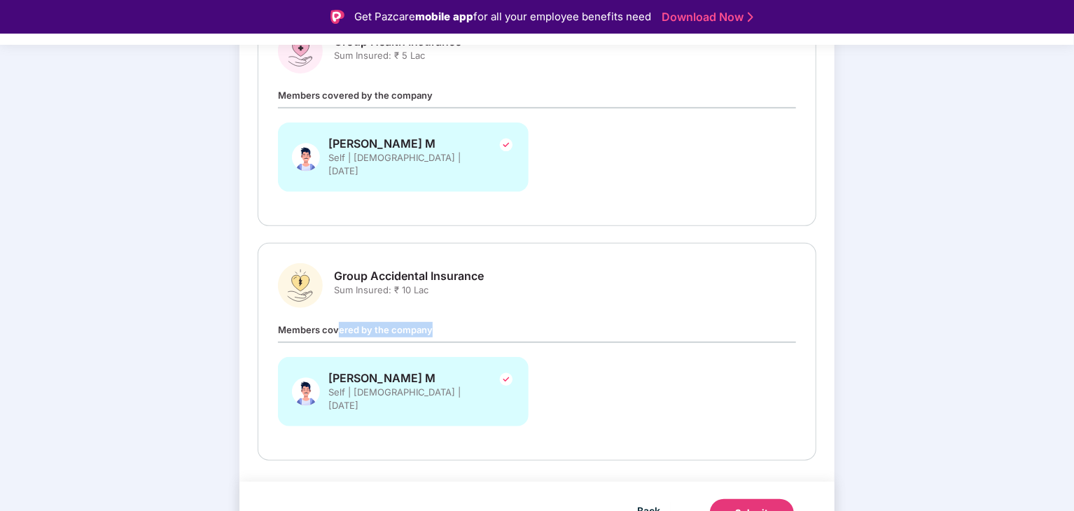
drag, startPoint x: 337, startPoint y: 318, endPoint x: 455, endPoint y: 324, distance: 118.5
click at [455, 324] on div "Members covered by the company [PERSON_NAME] M Self | [DEMOGRAPHIC_DATA] | [DAT…" at bounding box center [537, 381] width 518 height 118
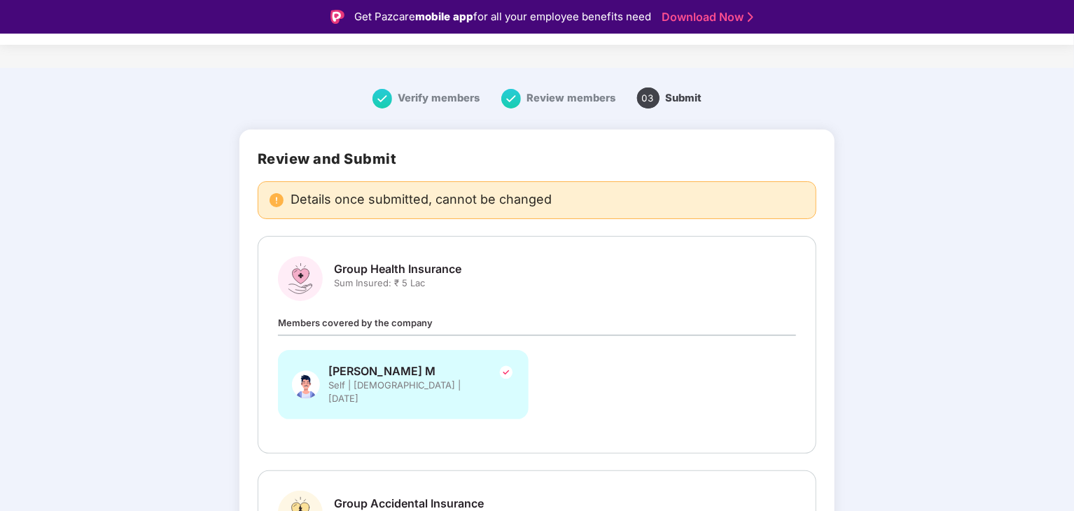
scroll to position [0, 0]
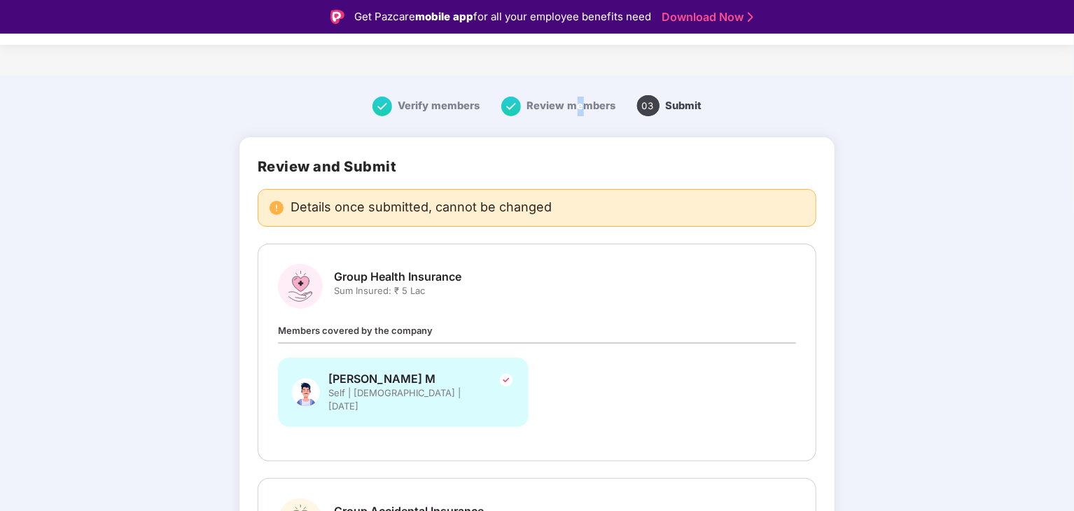
click at [578, 104] on span "Review members" at bounding box center [571, 105] width 89 height 13
click at [539, 104] on span "Review members" at bounding box center [571, 105] width 89 height 13
drag, startPoint x: 527, startPoint y: 104, endPoint x: 388, endPoint y: 112, distance: 138.9
click at [388, 112] on div "Verify members Review members 03 Submit" at bounding box center [537, 107] width 714 height 48
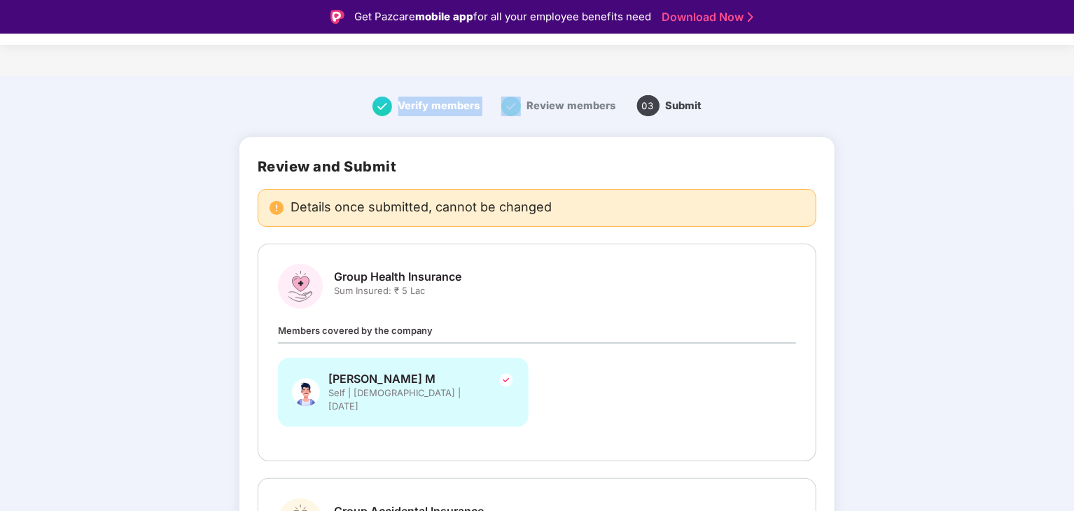
click at [388, 112] on img at bounding box center [383, 107] width 20 height 20
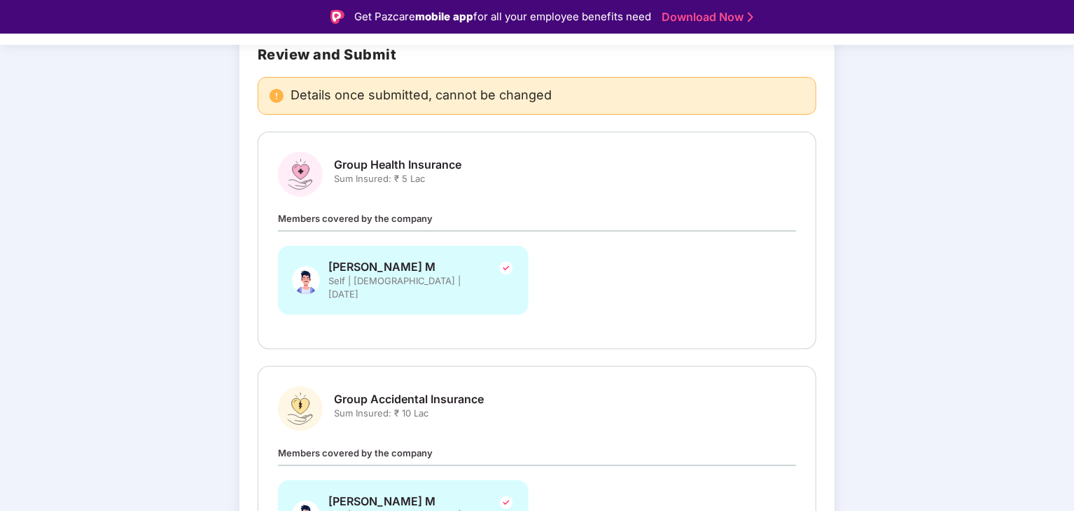
scroll to position [235, 0]
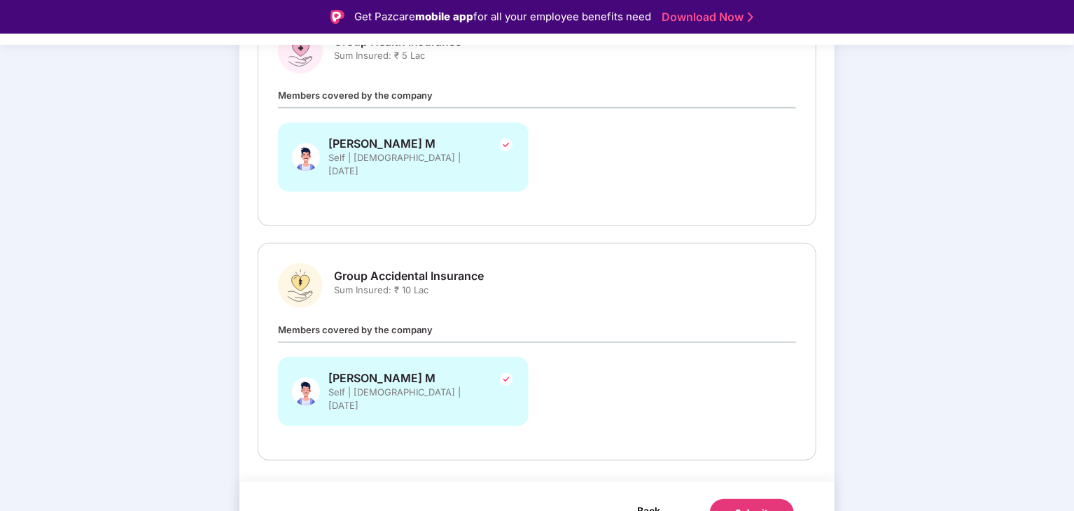
click at [639, 502] on span "Back" at bounding box center [648, 511] width 23 height 18
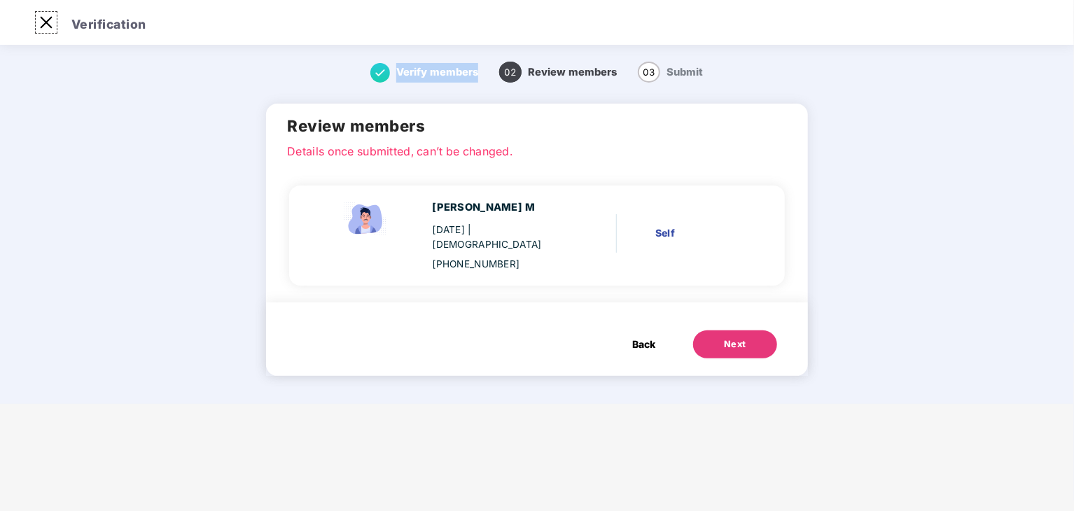
click at [52, 32] on img at bounding box center [46, 22] width 22 height 22
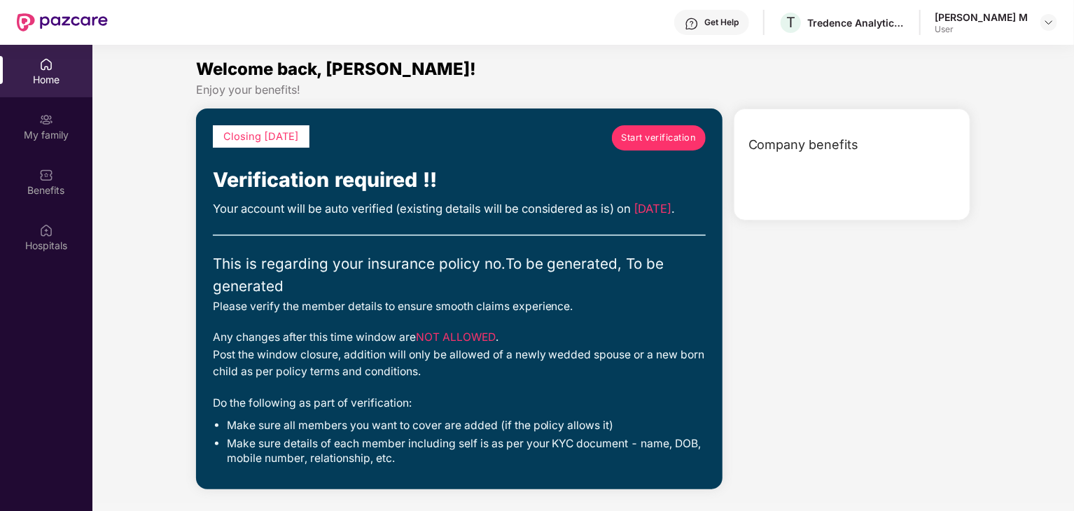
scroll to position [78, 0]
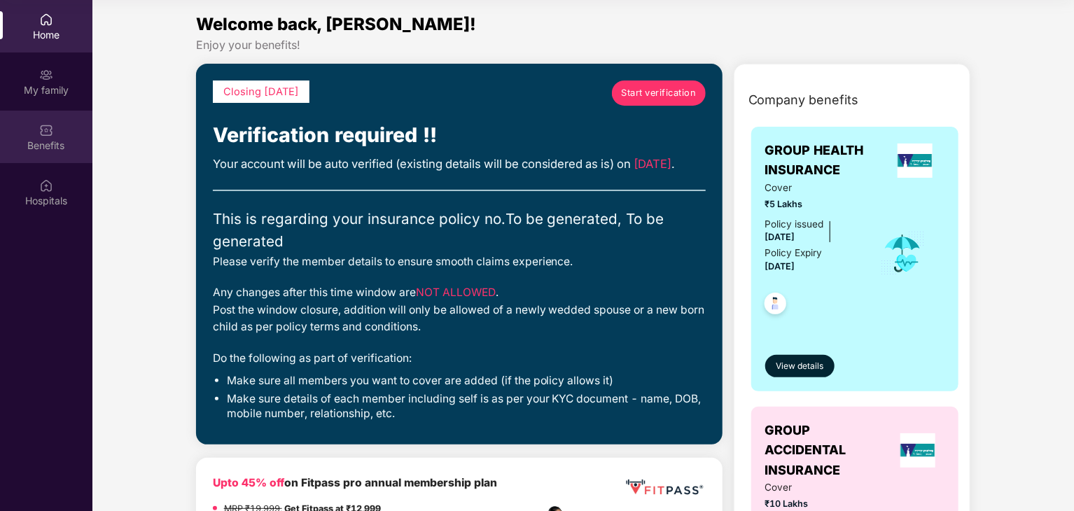
click at [84, 111] on div "Benefits" at bounding box center [46, 137] width 92 height 53
